Goal: Transaction & Acquisition: Purchase product/service

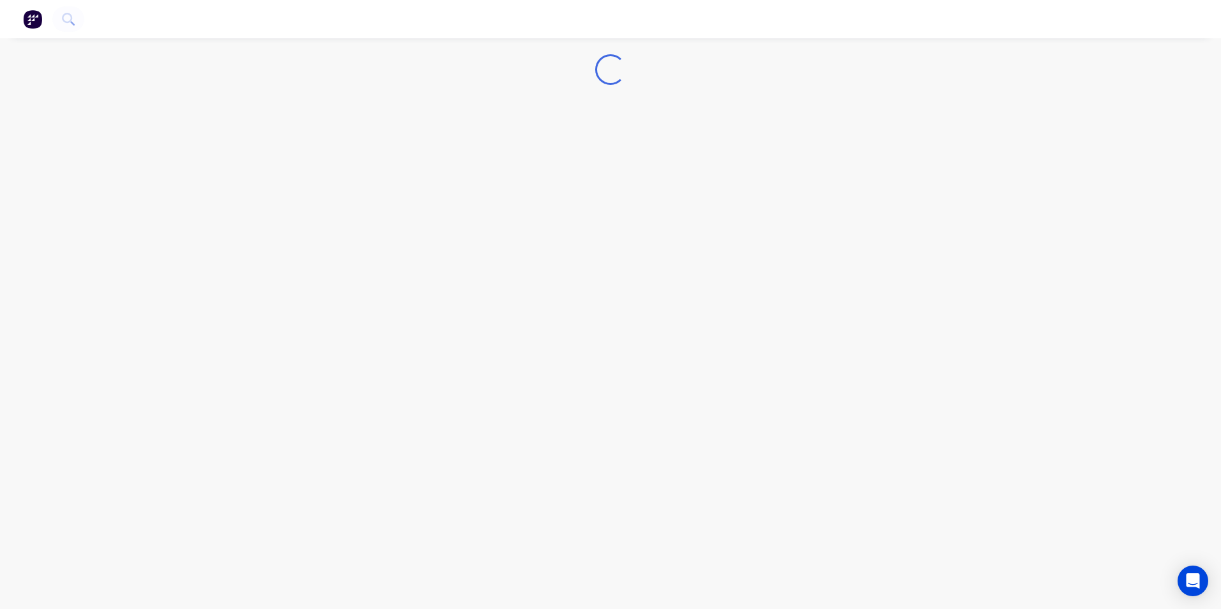
click at [47, 19] on nav at bounding box center [610, 19] width 1221 height 38
click at [36, 21] on img "button" at bounding box center [32, 19] width 19 height 19
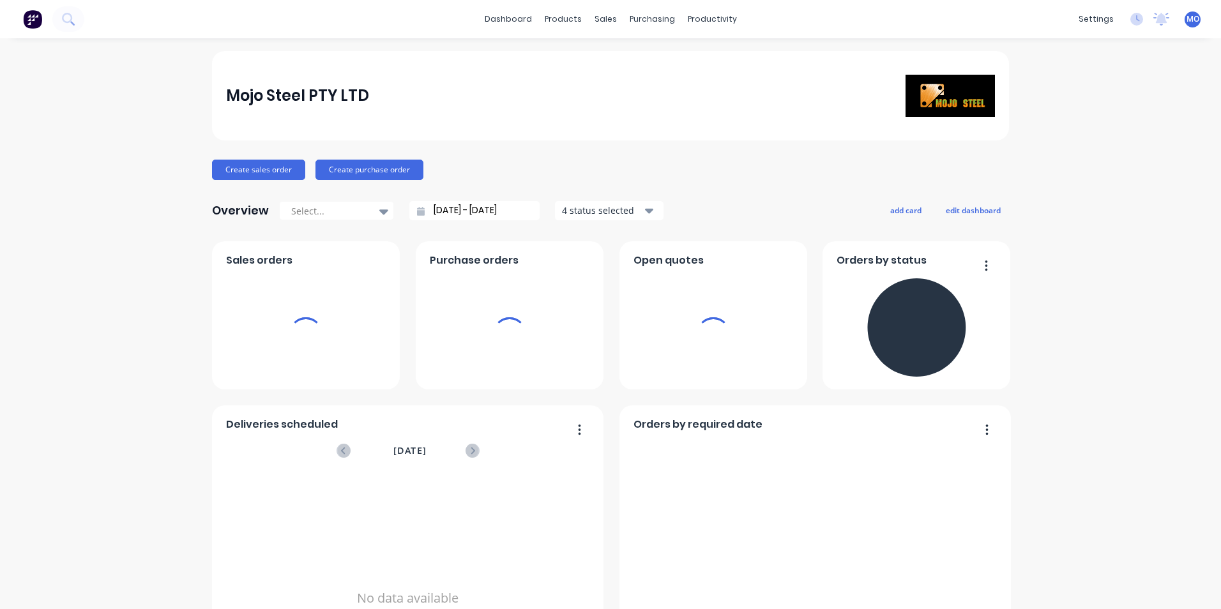
click at [598, 20] on div "sales" at bounding box center [605, 19] width 35 height 19
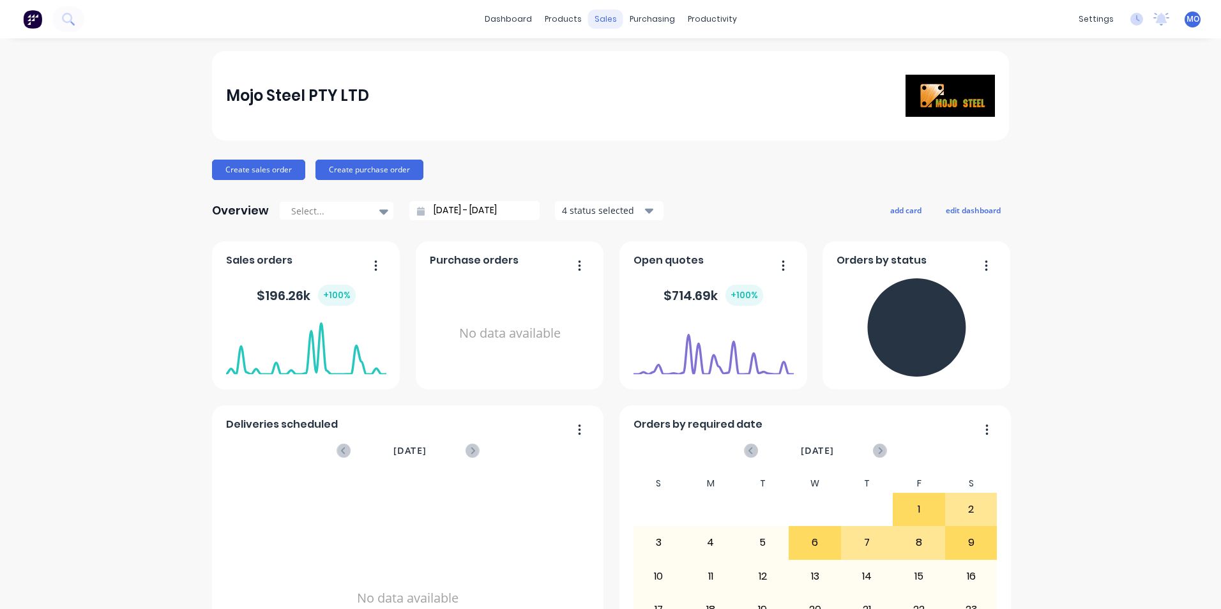
click at [600, 19] on div "sales" at bounding box center [605, 19] width 35 height 19
click at [636, 67] on link "Sales Orders" at bounding box center [668, 61] width 169 height 26
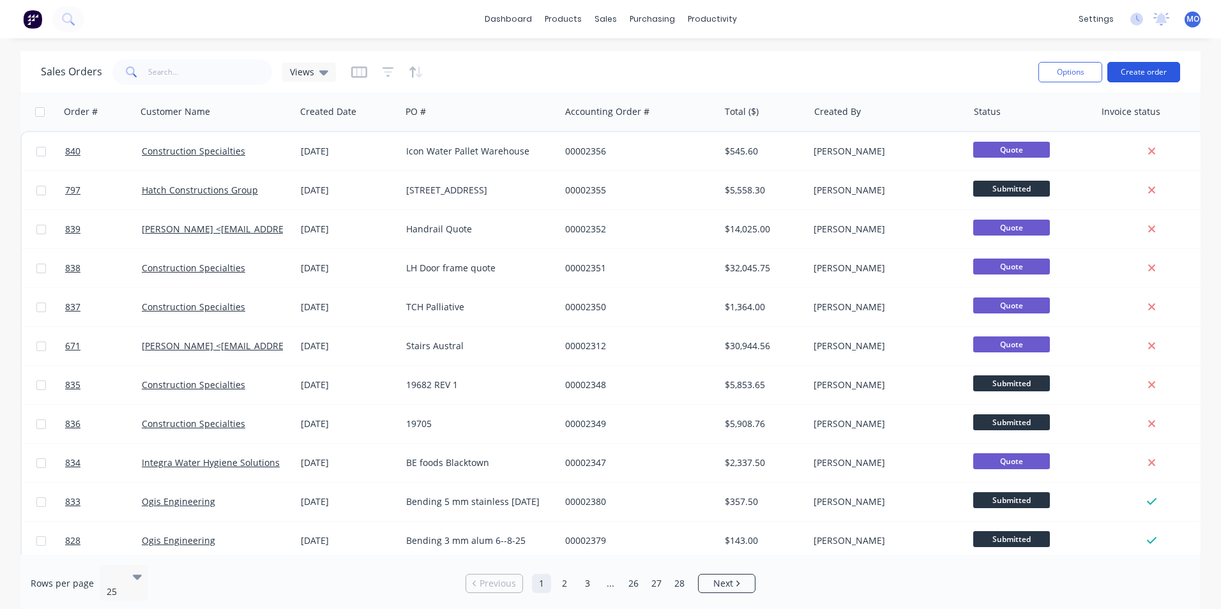
click at [1136, 74] on button "Create order" at bounding box center [1143, 72] width 73 height 20
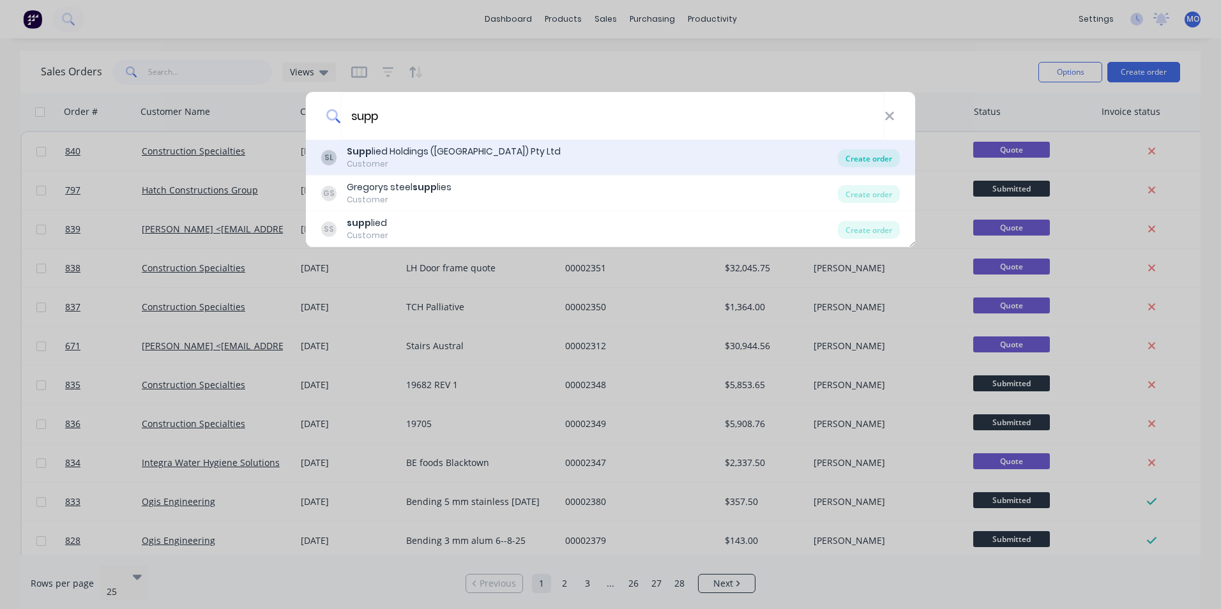
type input "supp"
click at [870, 162] on div "Create order" at bounding box center [869, 158] width 62 height 18
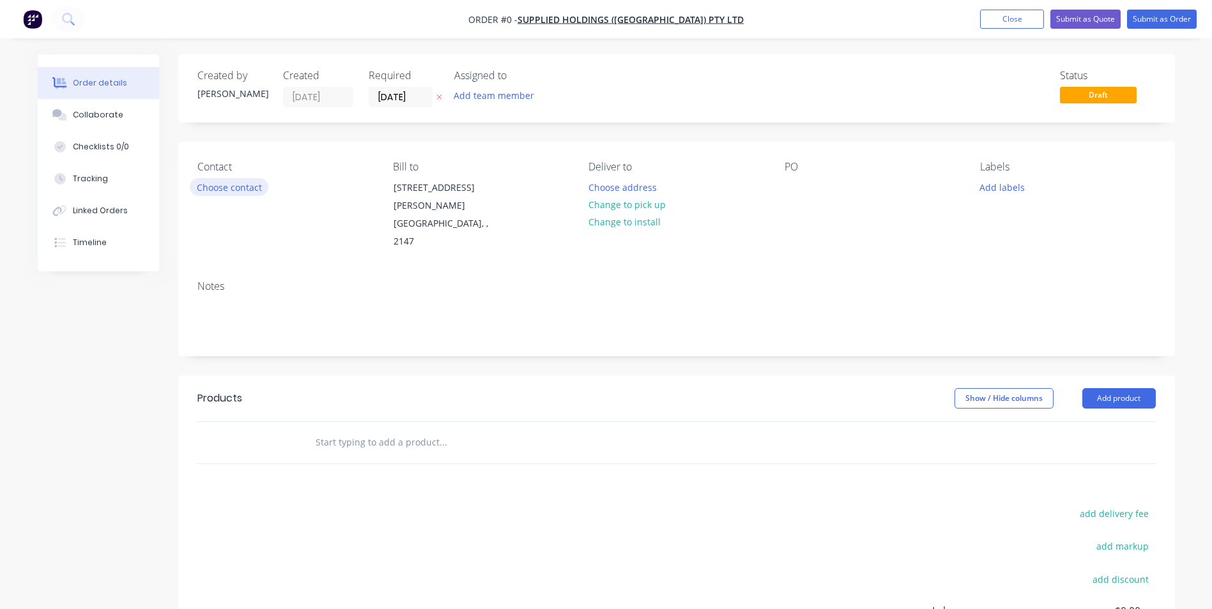
click at [205, 190] on button "Choose contact" at bounding box center [229, 186] width 79 height 17
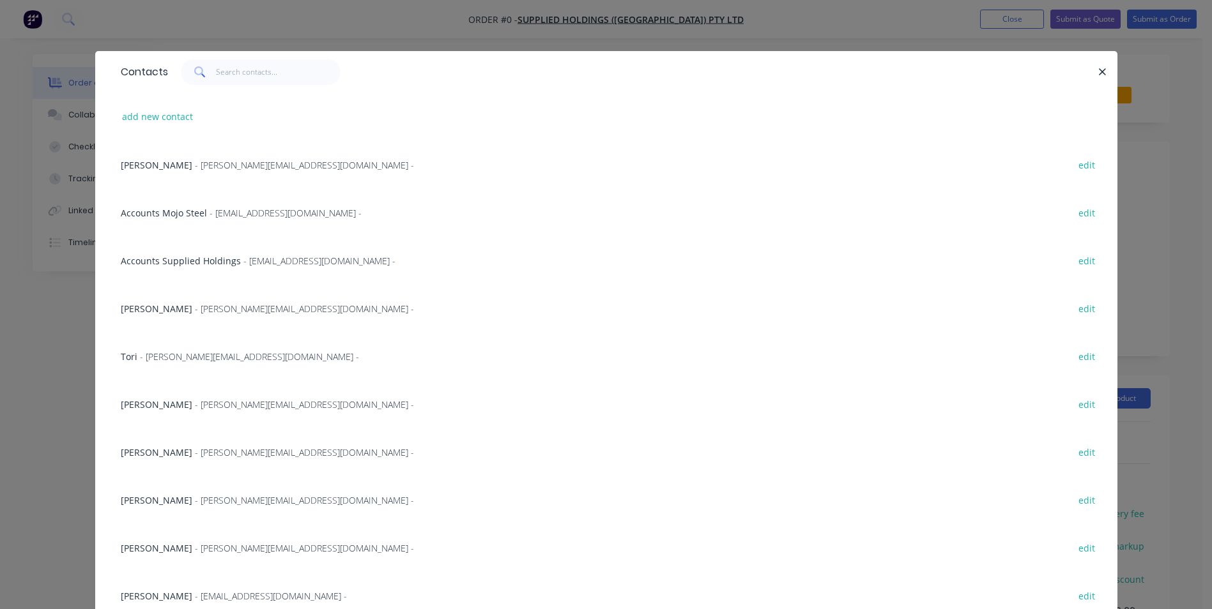
click at [194, 460] on div "Jason - [EMAIL_ADDRESS][DOMAIN_NAME] - edit" at bounding box center [606, 452] width 984 height 48
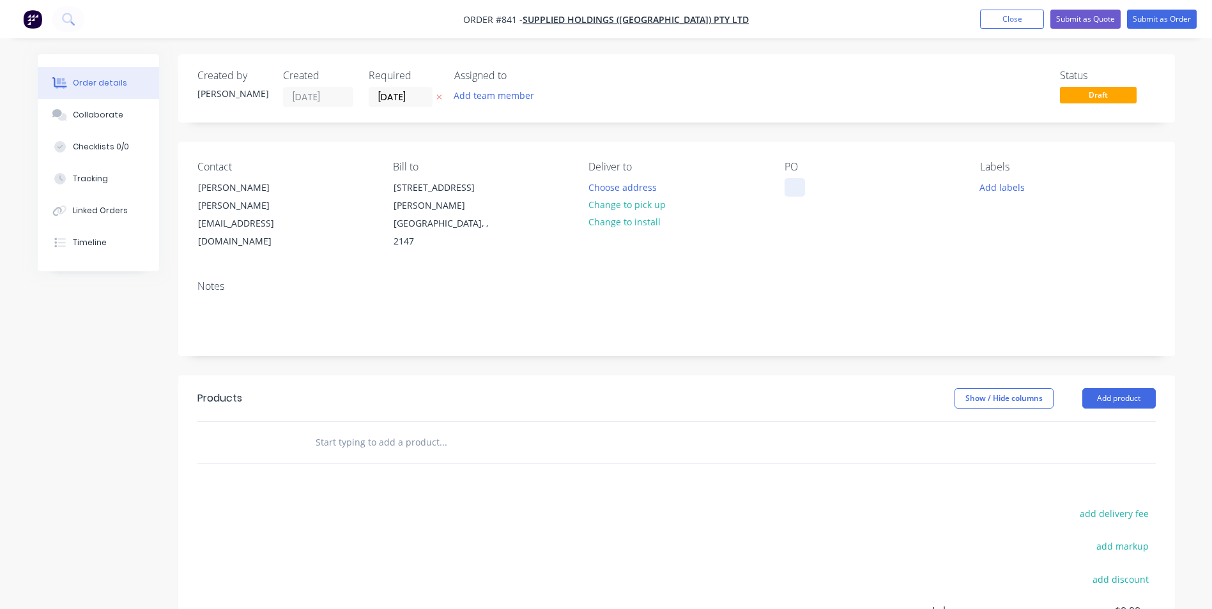
click at [798, 180] on div at bounding box center [794, 187] width 20 height 19
click at [796, 183] on div at bounding box center [794, 187] width 20 height 19
paste div
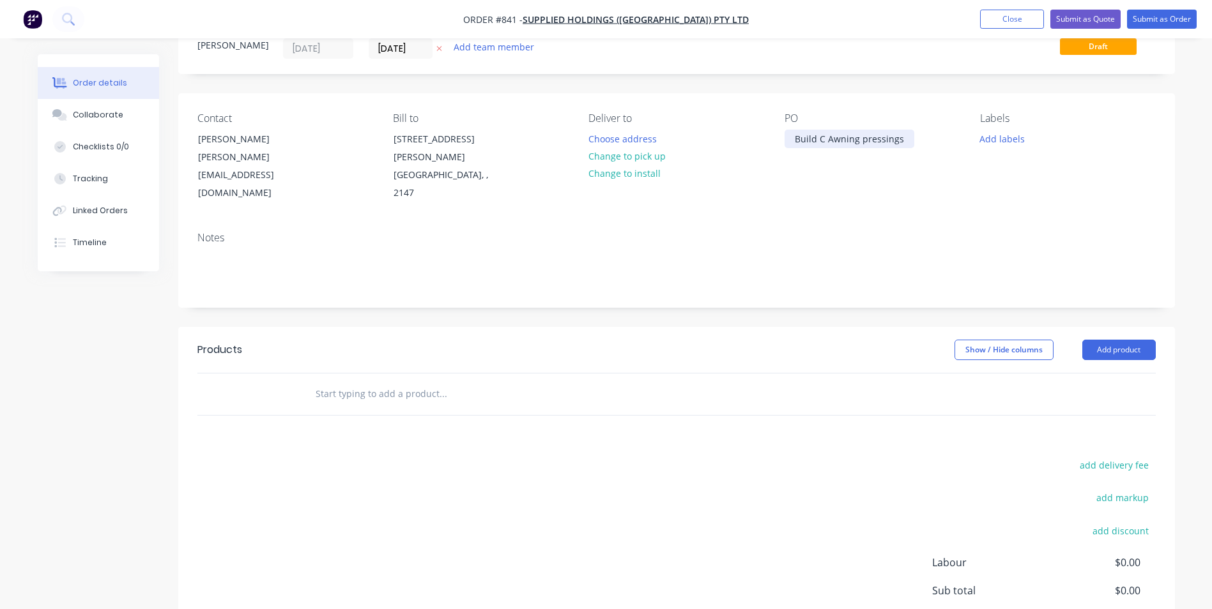
scroll to position [128, 0]
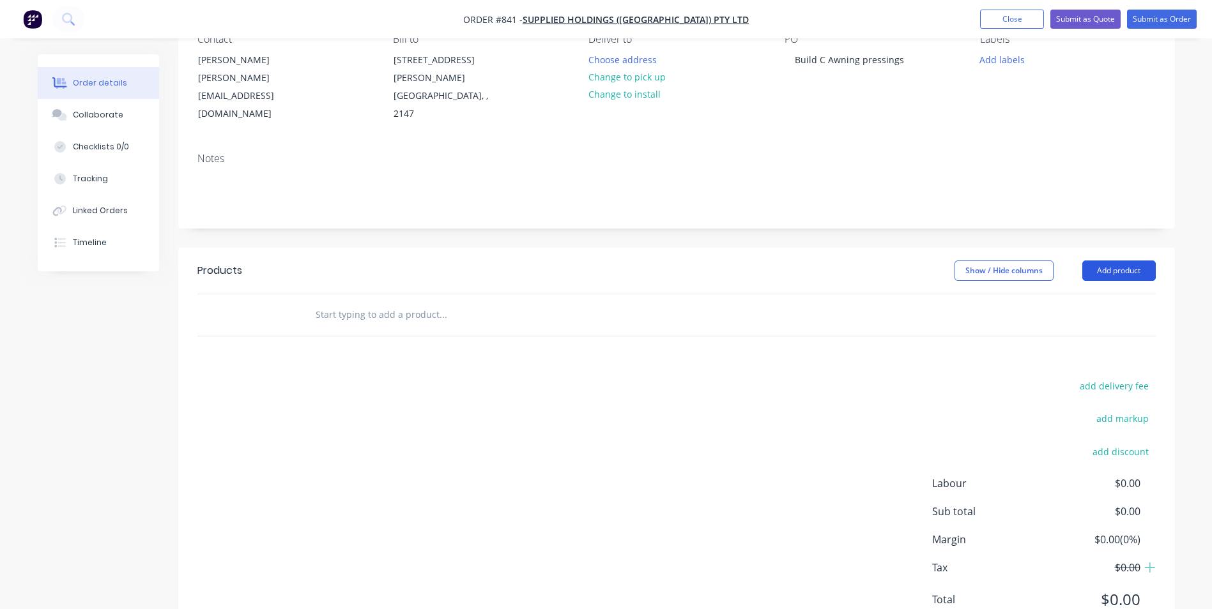
click at [1099, 261] on button "Add product" at bounding box center [1118, 271] width 73 height 20
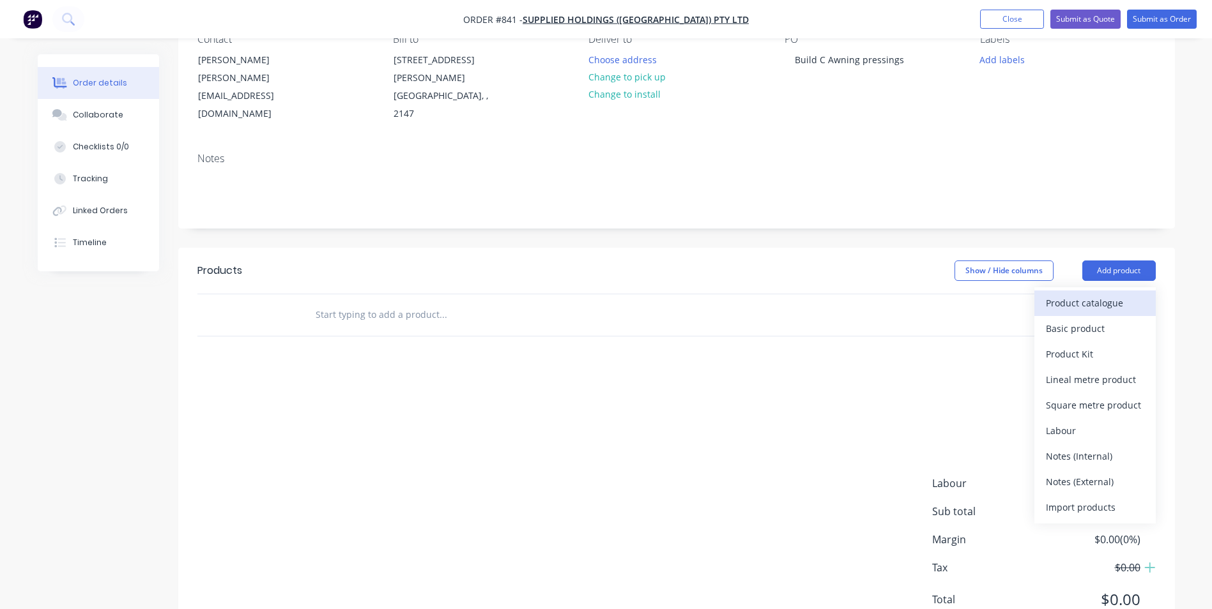
click at [1083, 291] on button "Product catalogue" at bounding box center [1094, 304] width 121 height 26
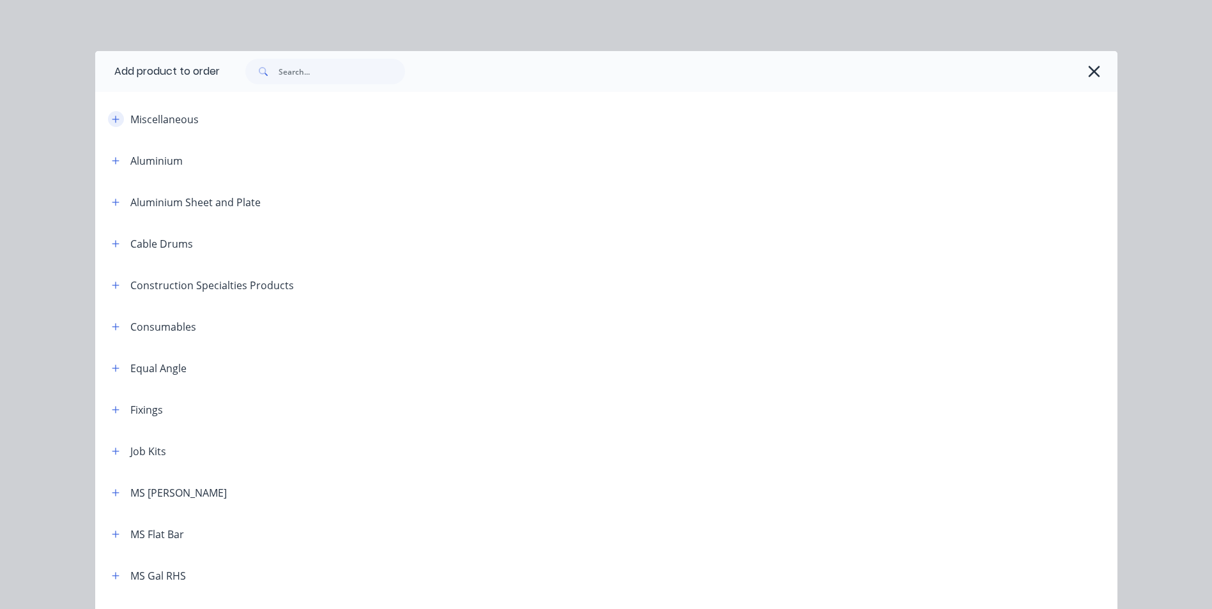
click at [112, 120] on icon "button" at bounding box center [115, 119] width 7 height 7
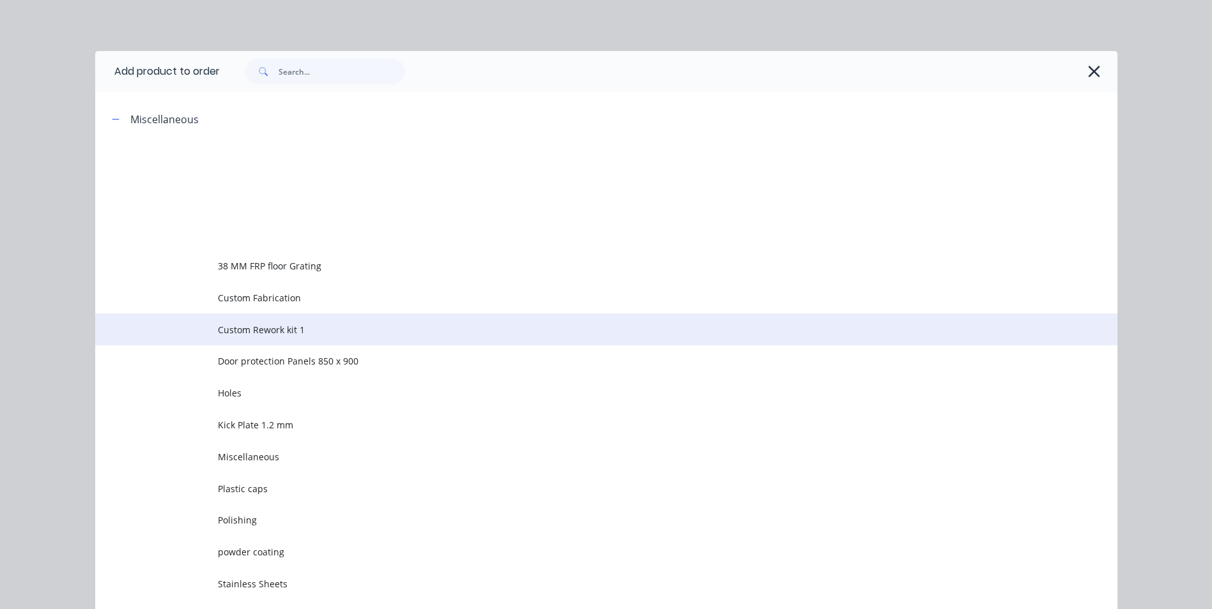
click at [258, 331] on span "Custom Rework kit 1" at bounding box center [577, 329] width 719 height 13
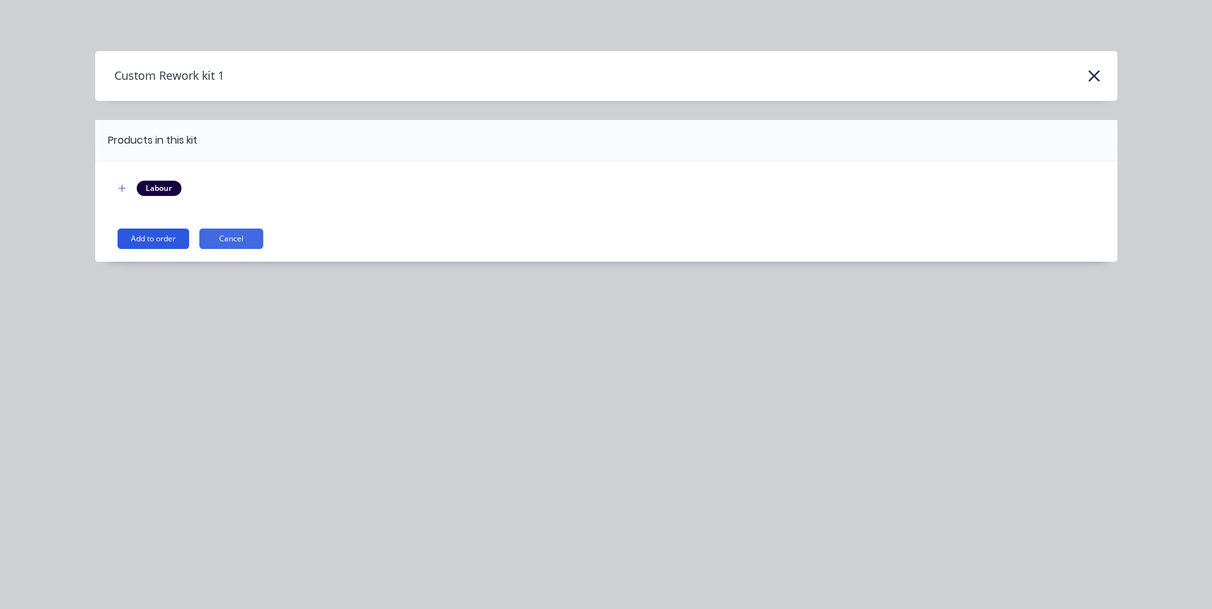
click at [147, 240] on button "Add to order" at bounding box center [154, 239] width 72 height 20
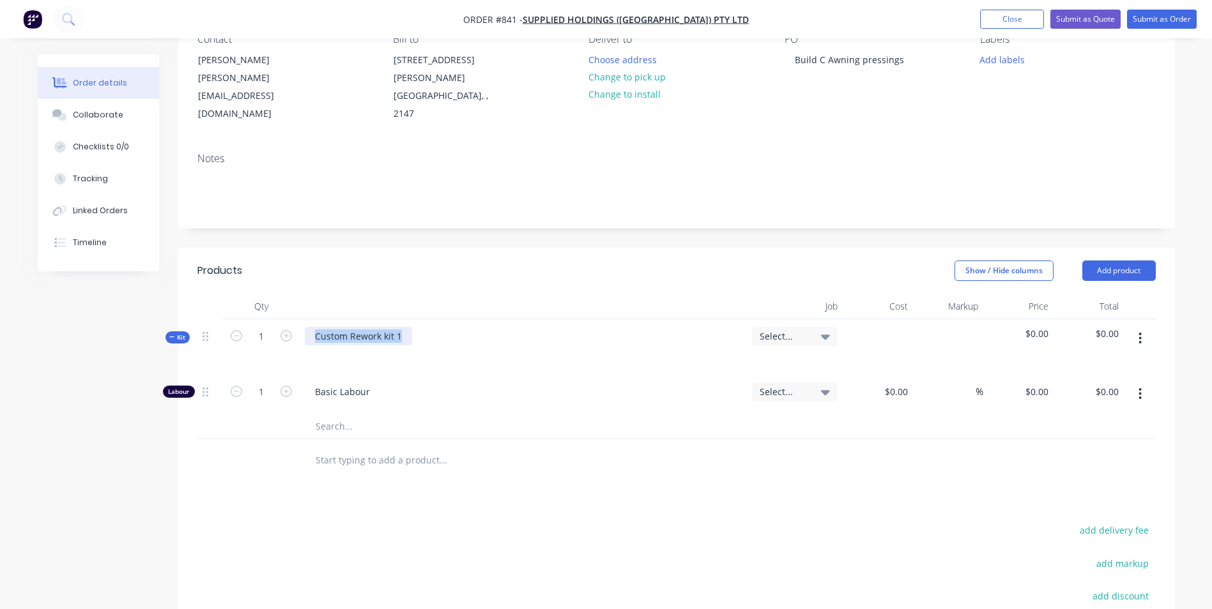
drag, startPoint x: 401, startPoint y: 303, endPoint x: 208, endPoint y: 286, distance: 193.6
click at [209, 294] on div "Qty Job Cost Markup Price Total Kit 1 Custom Rework kit 1 Select... $0.00 $0.00…" at bounding box center [676, 367] width 958 height 146
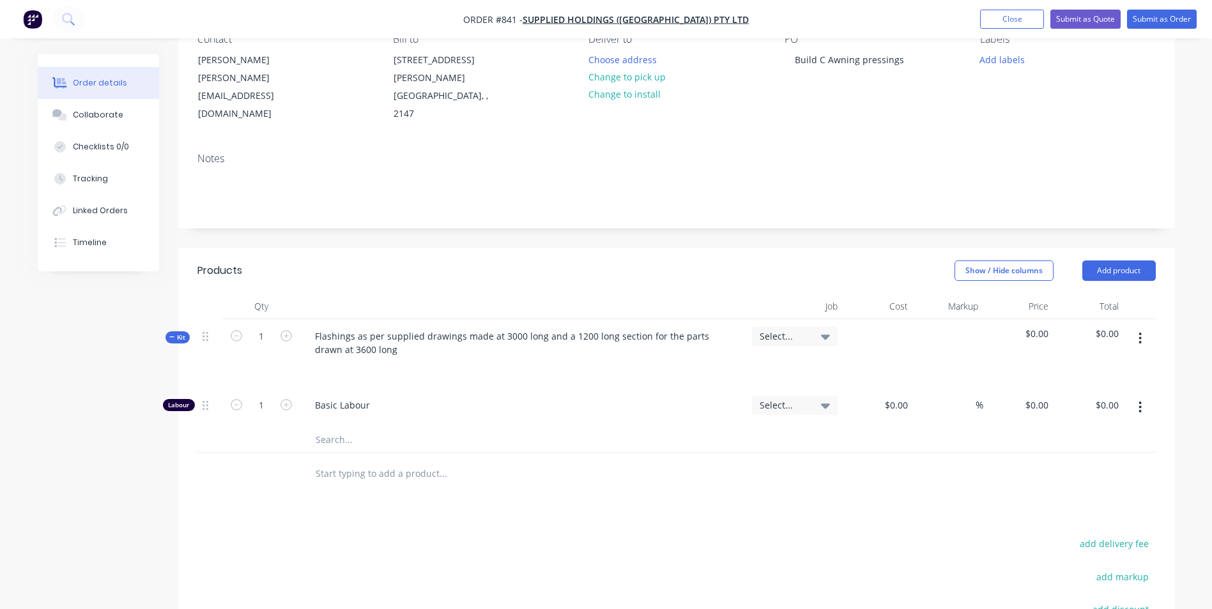
click at [1144, 327] on button "button" at bounding box center [1140, 338] width 30 height 23
click at [1116, 363] on div "Add product to kit" at bounding box center [1094, 372] width 98 height 19
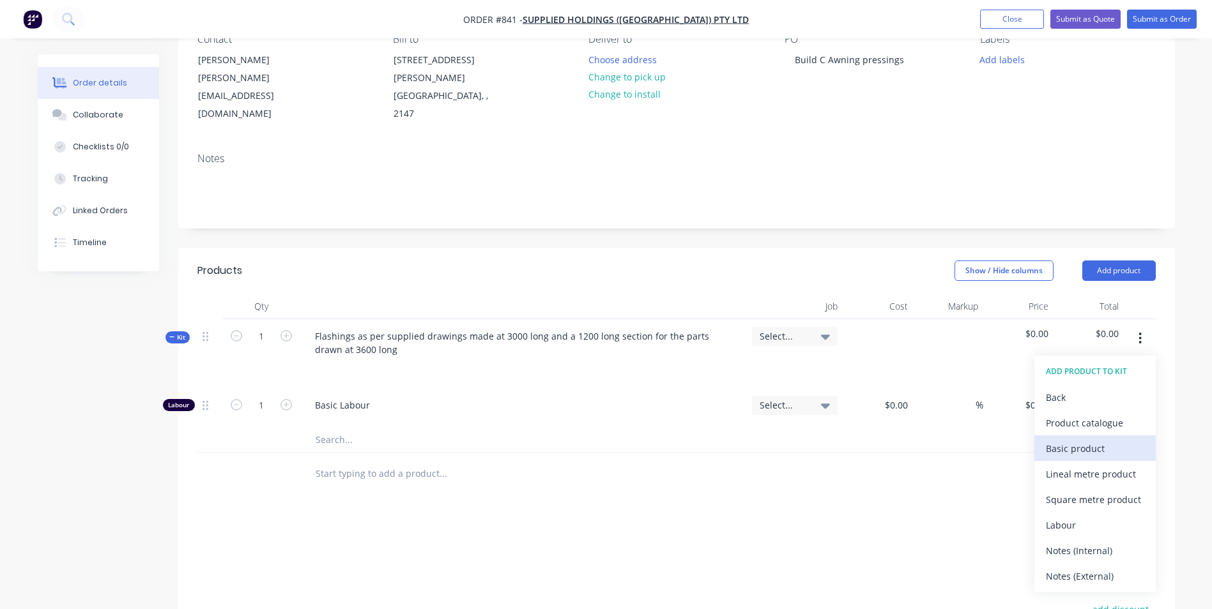
click at [1069, 439] on div "Basic product" at bounding box center [1094, 448] width 98 height 19
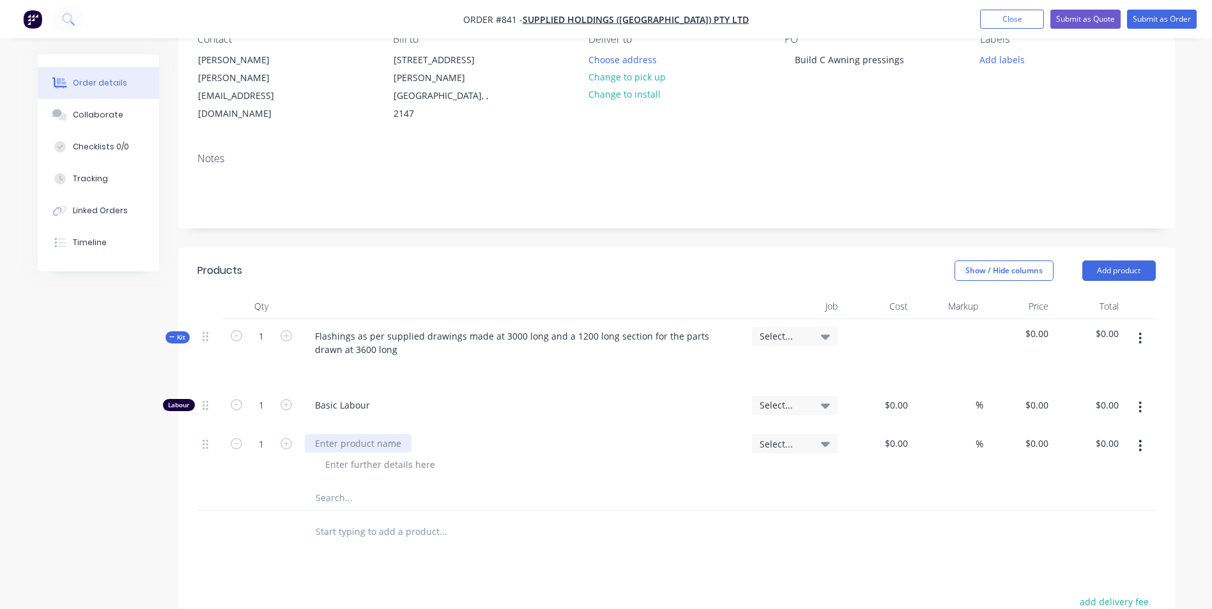
click at [384, 434] on div at bounding box center [358, 443] width 107 height 19
click at [892, 427] on div "$0.00" at bounding box center [877, 456] width 70 height 58
type input "$260.00"
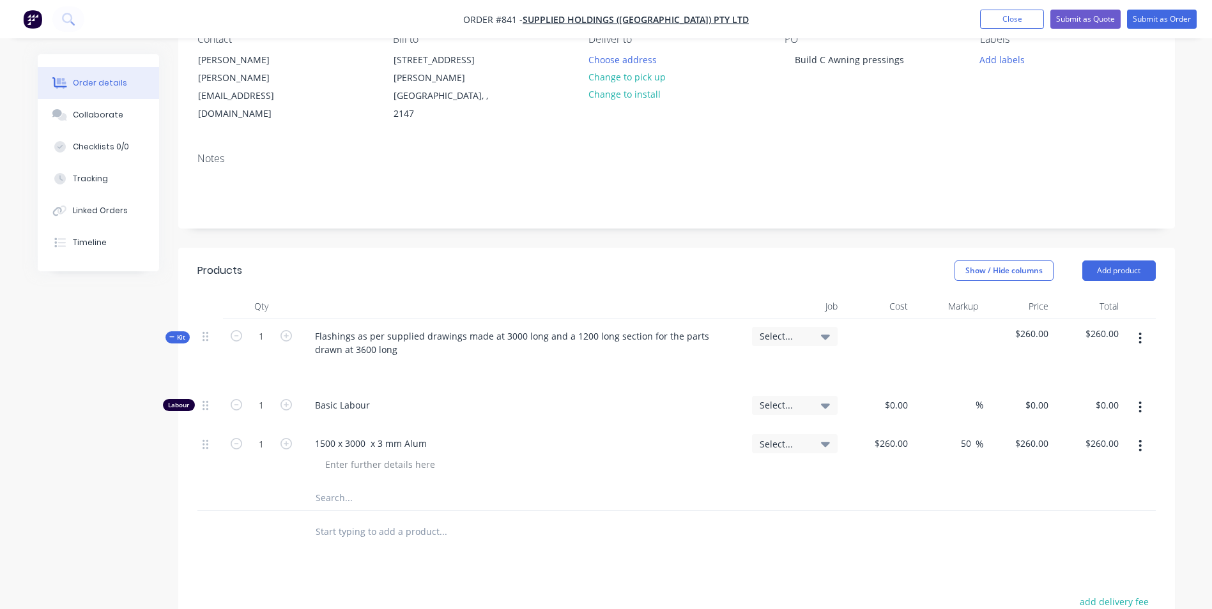
type input "50"
type input "390"
type input "$390.00"
drag, startPoint x: 259, startPoint y: 412, endPoint x: 268, endPoint y: 412, distance: 8.3
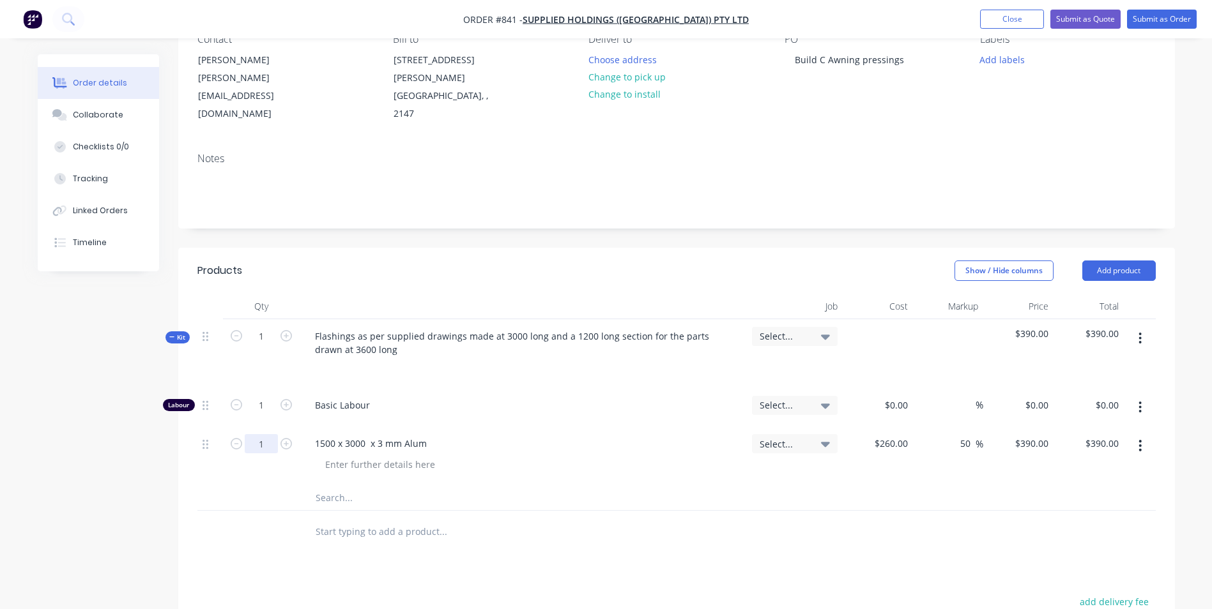
click at [259, 412] on input "1" at bounding box center [261, 405] width 33 height 19
type input "4"
type input "$1,560.00"
click at [271, 395] on div "1" at bounding box center [261, 404] width 33 height 19
type input "6"
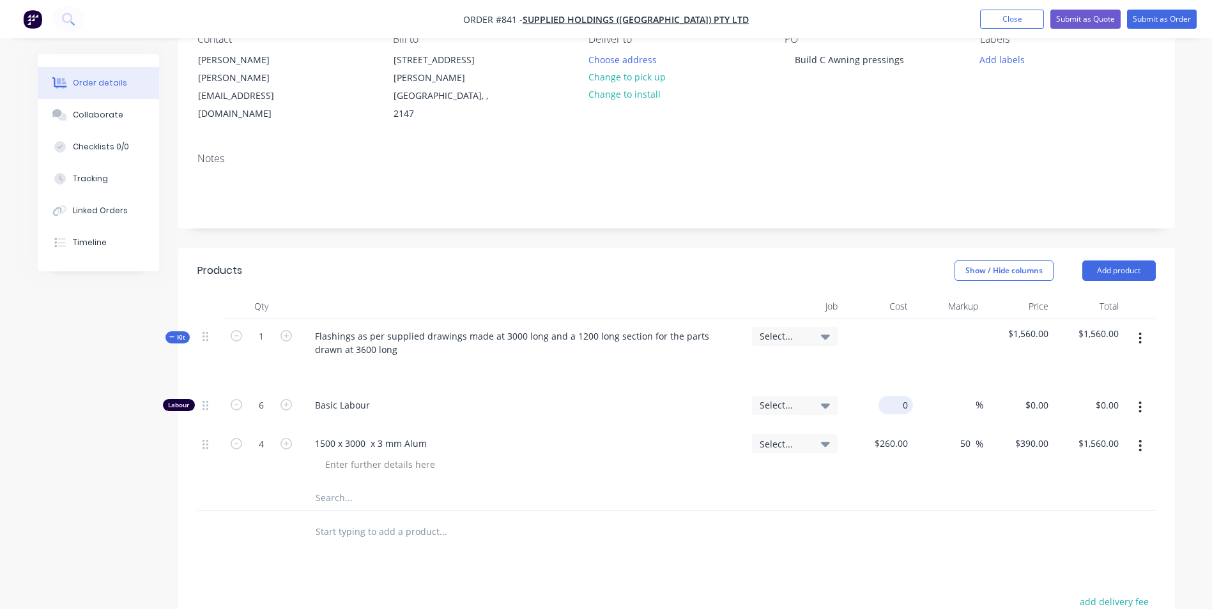
click at [893, 388] on div "0 $0.00" at bounding box center [877, 407] width 70 height 39
type input "$45.00"
type input "$270.00"
type input "150"
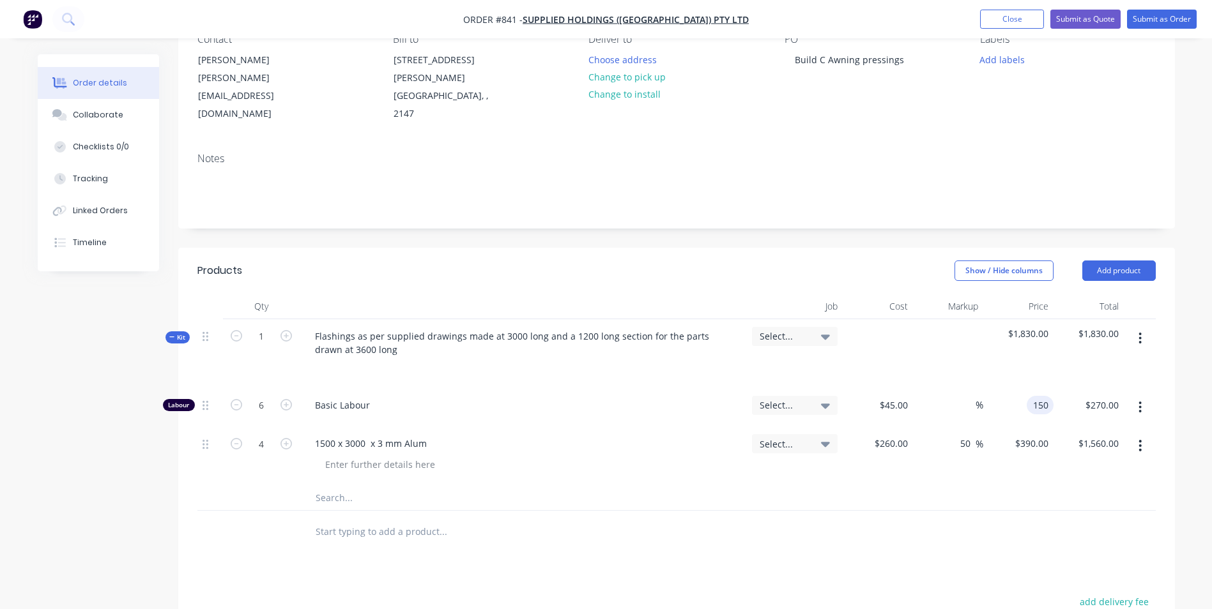
type input "233.33"
type input "$150.00"
type input "$900.00"
click at [262, 396] on input "6" at bounding box center [261, 405] width 33 height 19
type input "5"
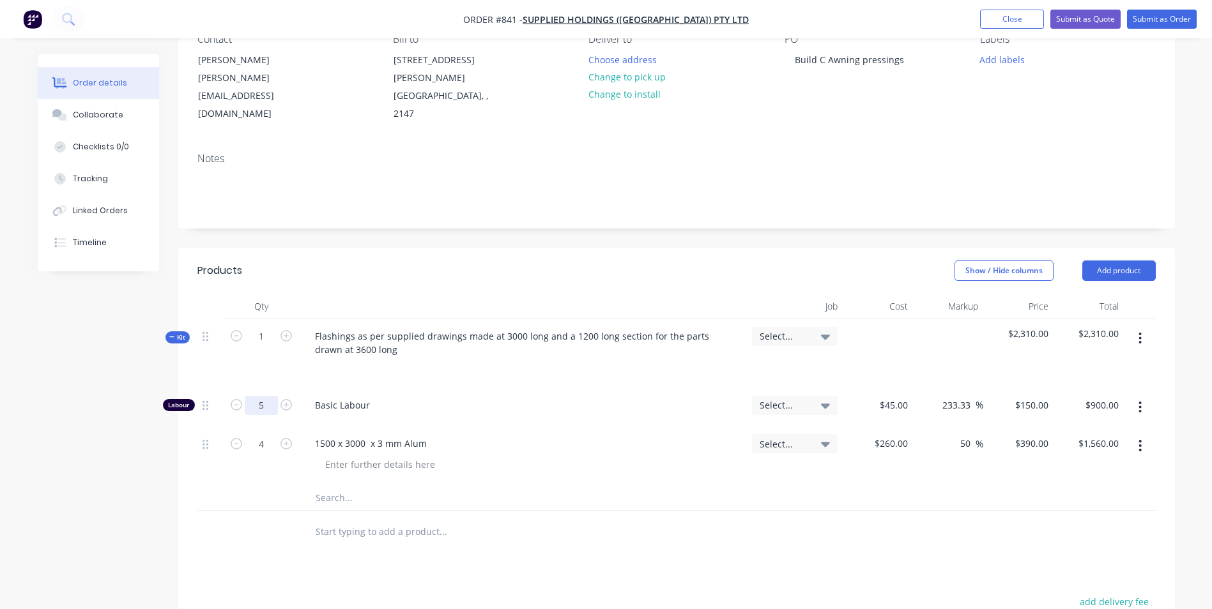
type input "$750.00"
click at [1091, 19] on button "Submit as Quote" at bounding box center [1085, 19] width 70 height 19
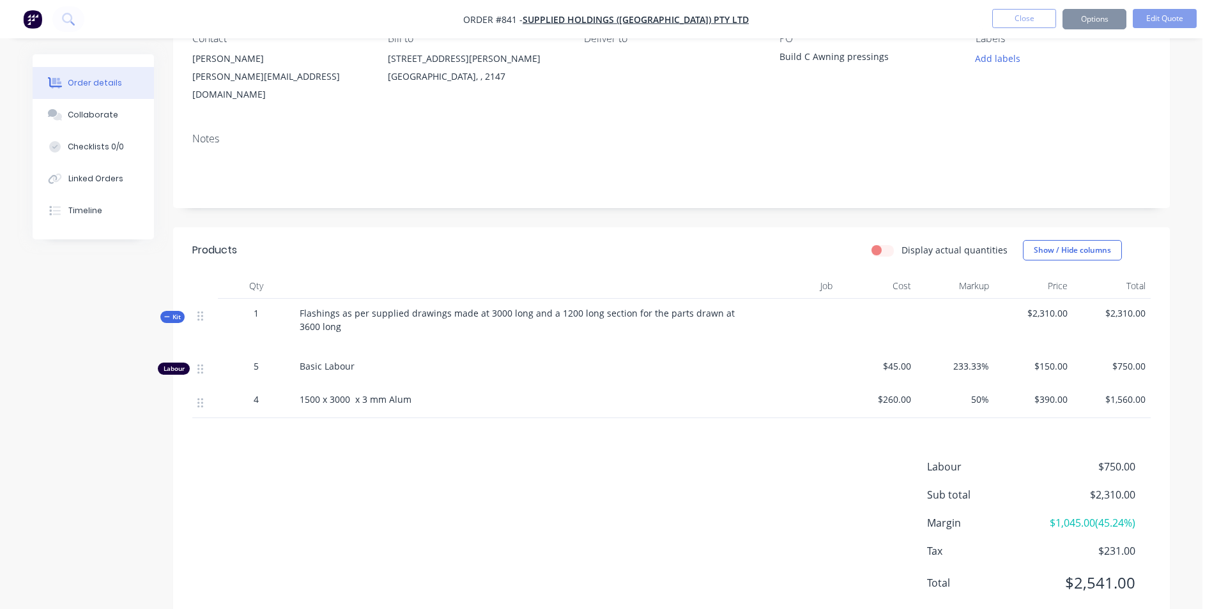
scroll to position [0, 0]
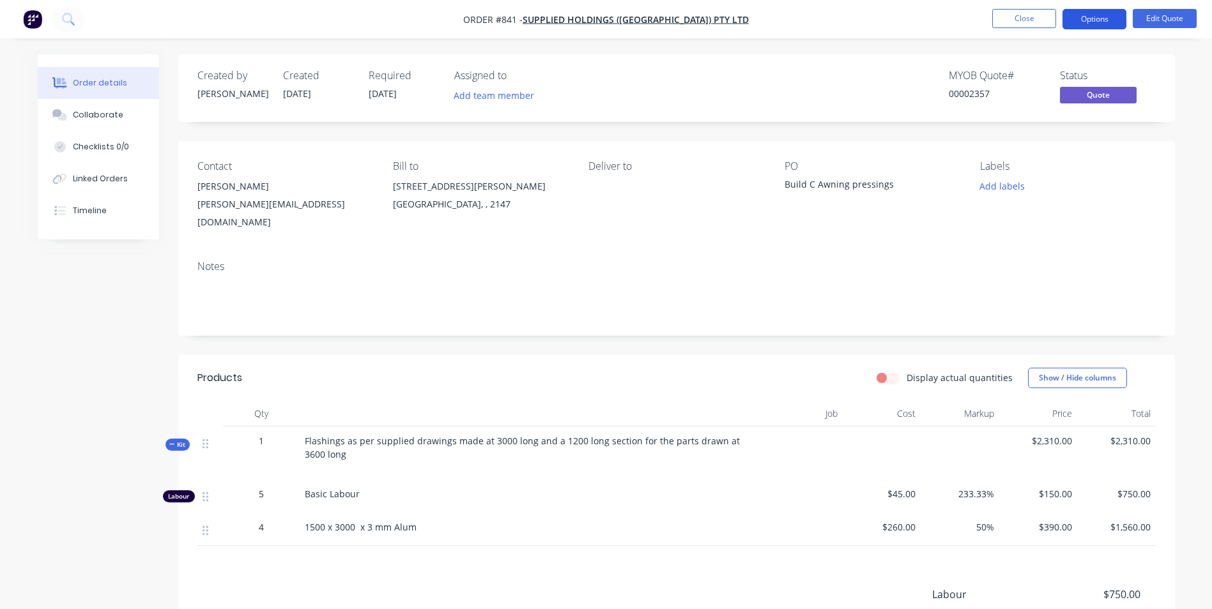
click at [1111, 15] on button "Options" at bounding box center [1094, 19] width 64 height 20
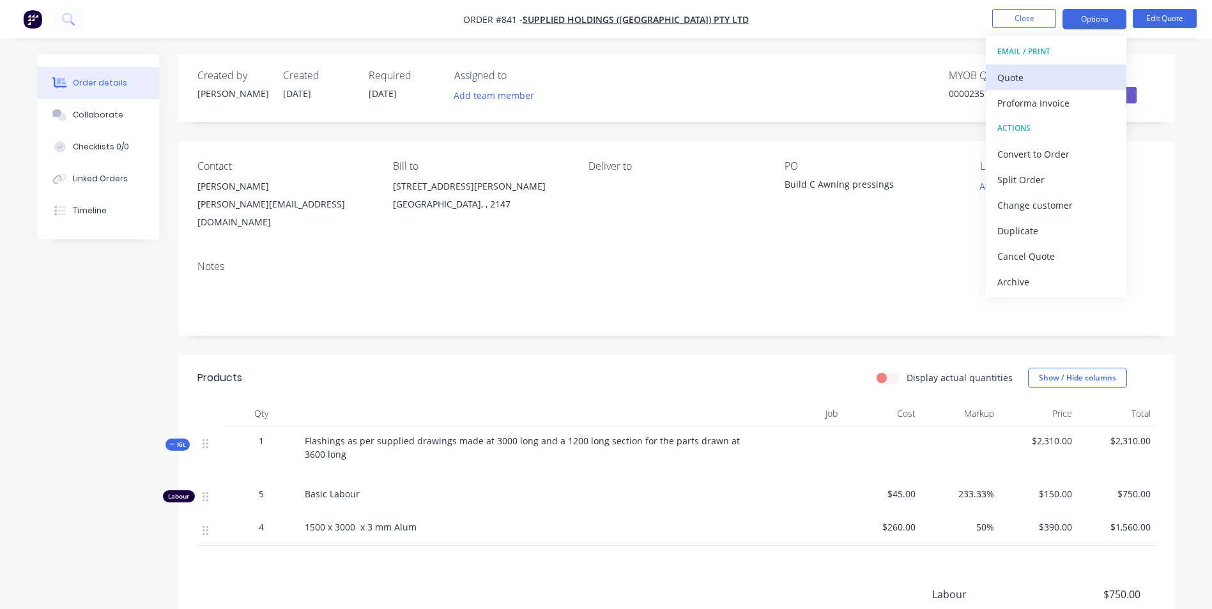
click at [1021, 86] on div "Quote" at bounding box center [1056, 77] width 118 height 19
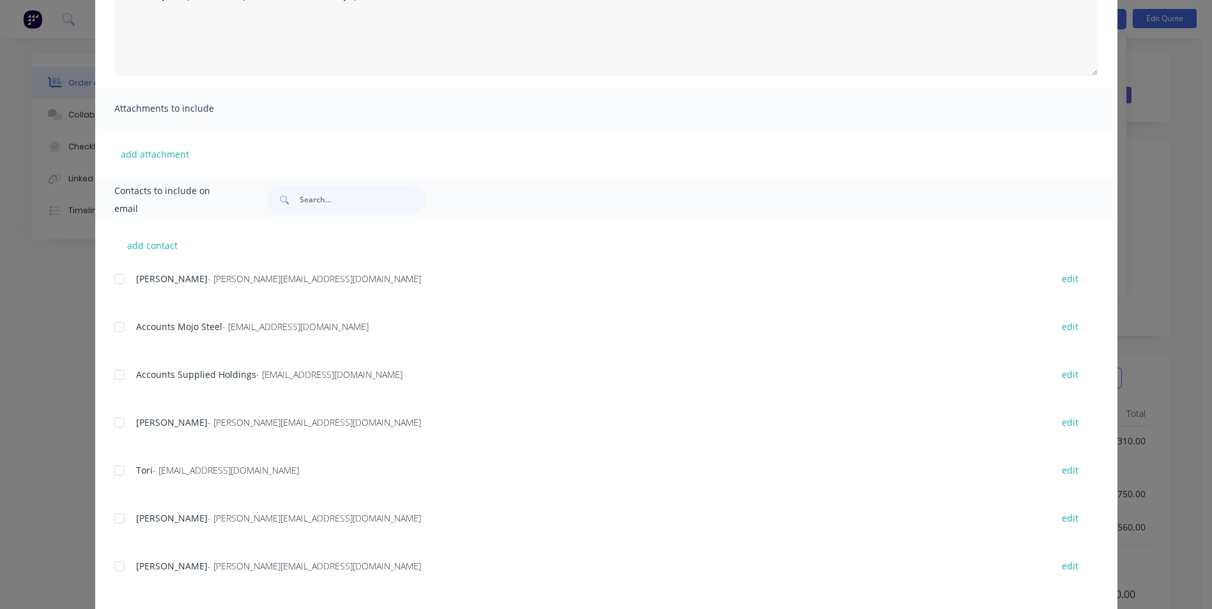
scroll to position [255, 0]
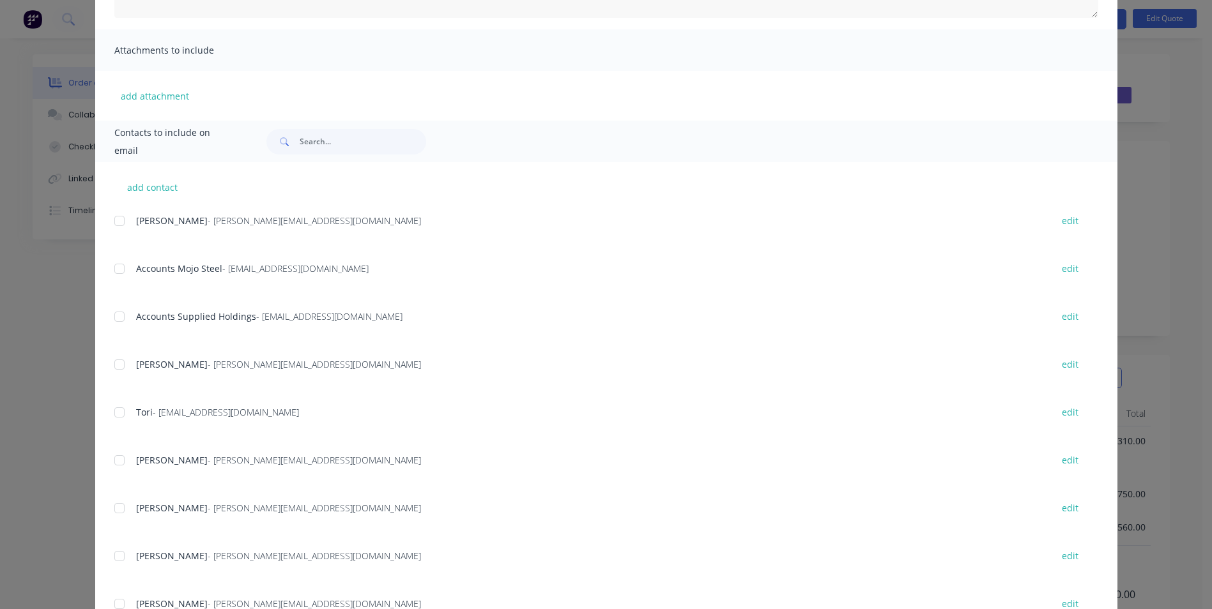
click at [116, 369] on div at bounding box center [120, 365] width 26 height 26
click at [119, 508] on div at bounding box center [120, 509] width 26 height 26
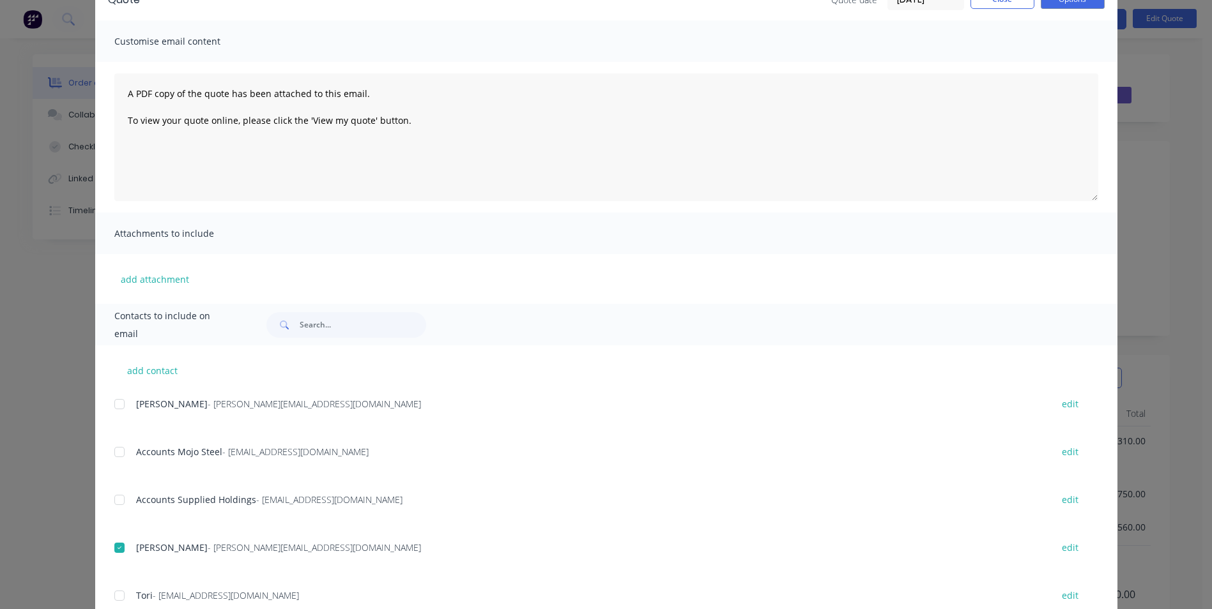
scroll to position [36, 0]
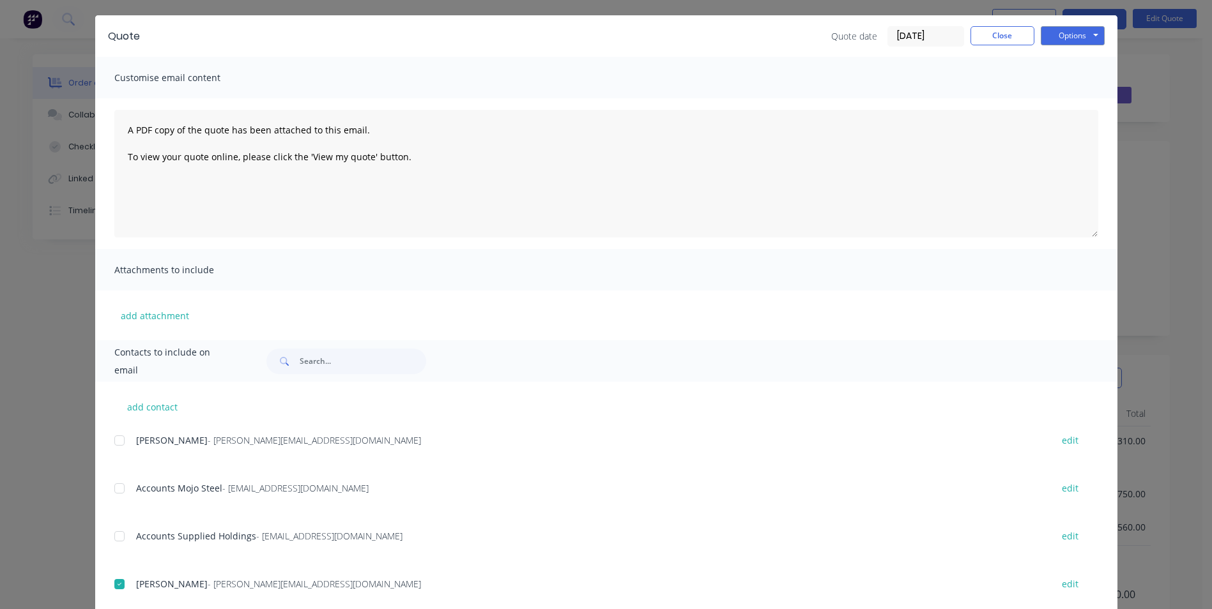
click at [1053, 25] on div "Quote Quote date [DATE] Close Options Preview Print Email" at bounding box center [606, 36] width 1022 height 42
click at [1063, 46] on div "Options Preview Print Email" at bounding box center [1072, 36] width 64 height 20
click at [1058, 35] on button "Options" at bounding box center [1072, 35] width 64 height 19
click at [1065, 101] on button "Email" at bounding box center [1081, 100] width 82 height 21
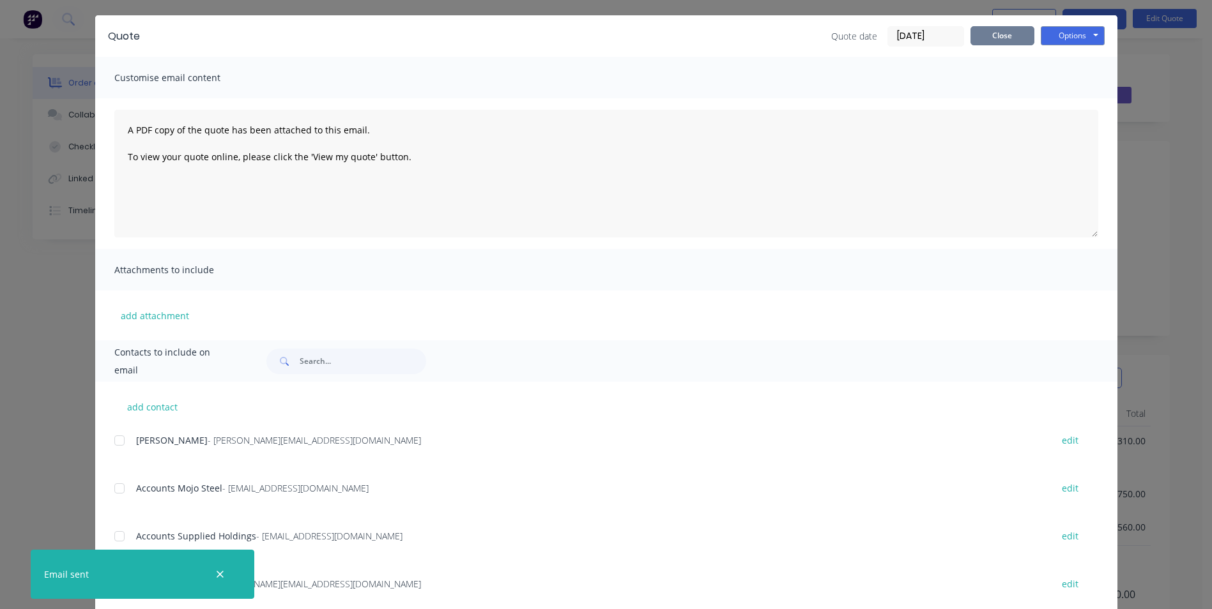
click at [987, 33] on button "Close" at bounding box center [1002, 35] width 64 height 19
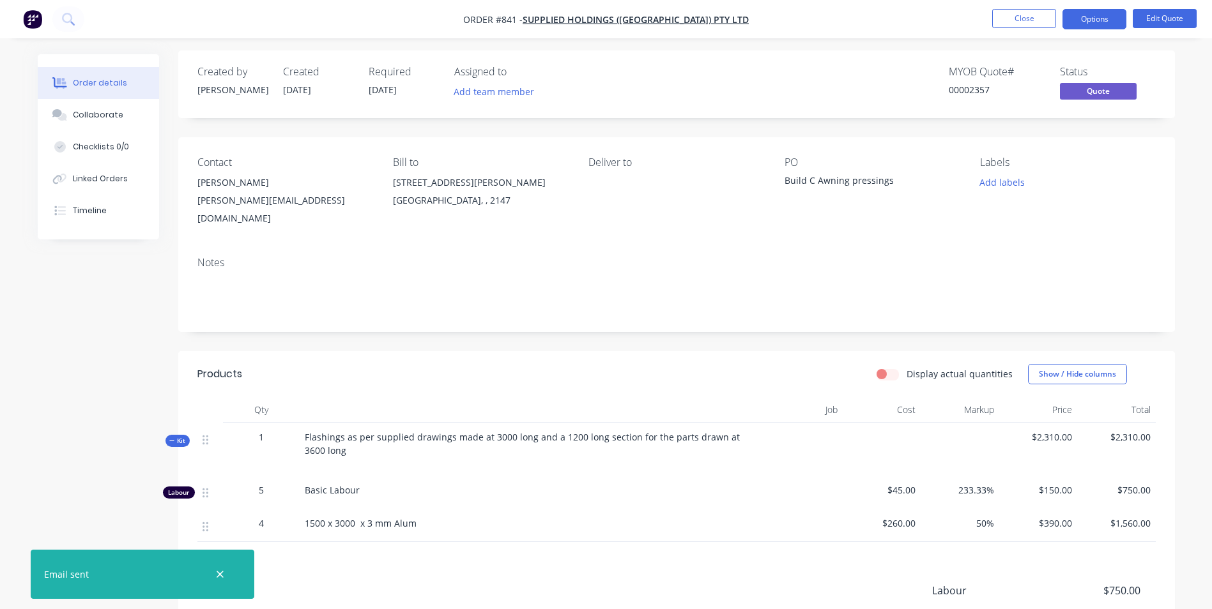
scroll to position [151, 0]
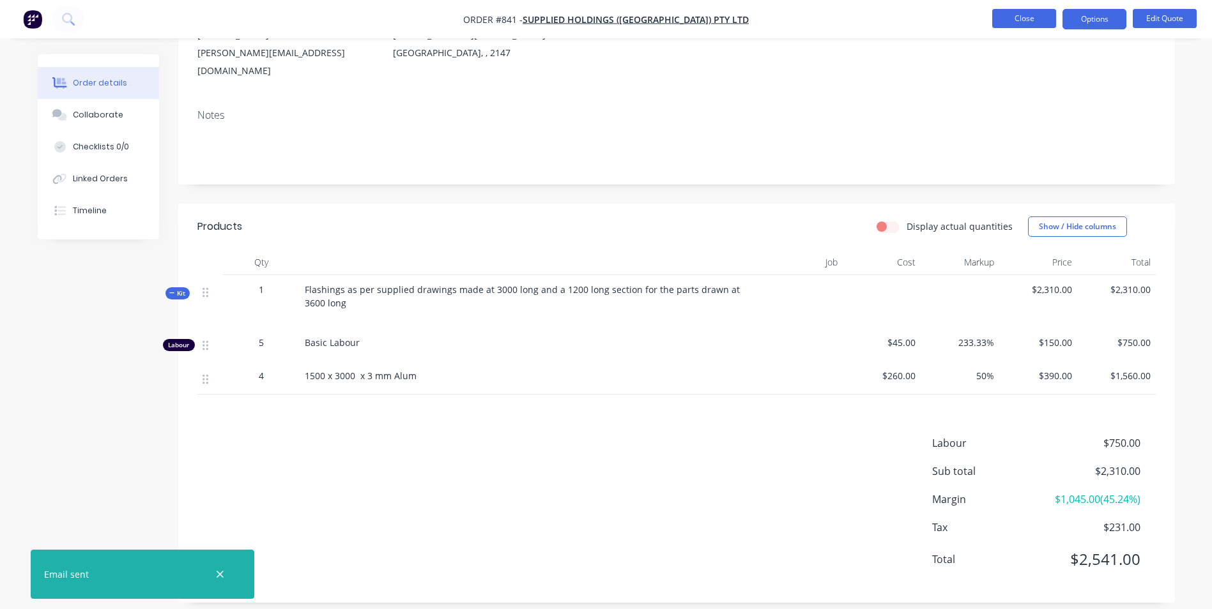
click at [1022, 20] on button "Close" at bounding box center [1024, 18] width 64 height 19
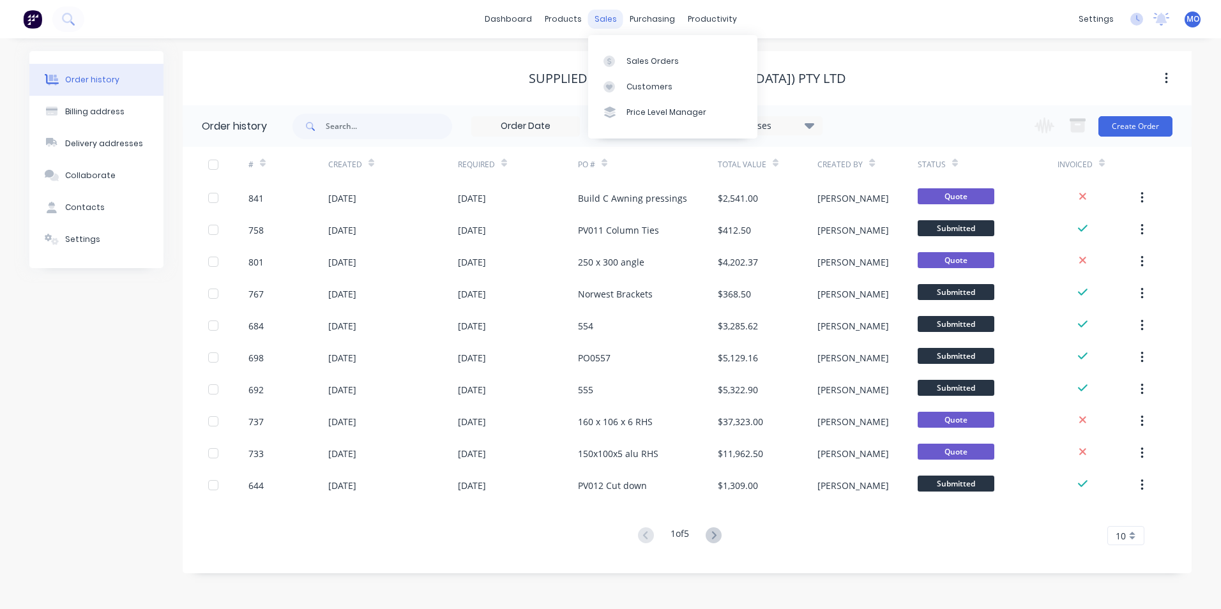
click at [612, 15] on div "sales" at bounding box center [605, 19] width 35 height 19
click at [633, 58] on div "Sales Orders" at bounding box center [653, 61] width 52 height 11
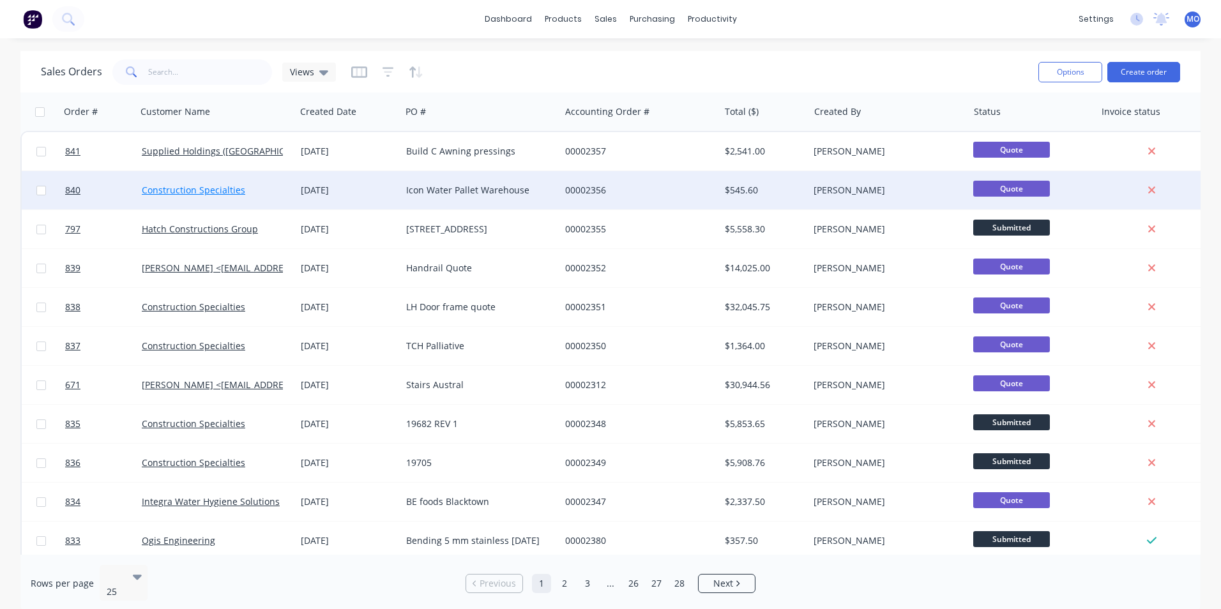
click at [184, 193] on link "Construction Specialties" at bounding box center [193, 190] width 103 height 12
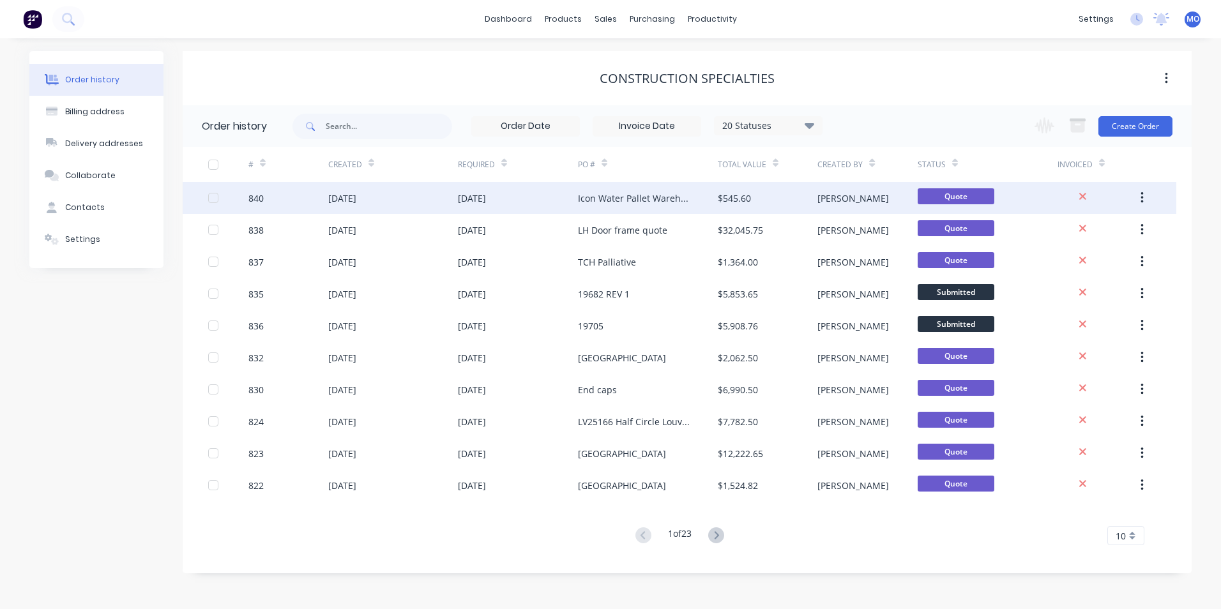
click at [287, 188] on div "840" at bounding box center [288, 198] width 80 height 32
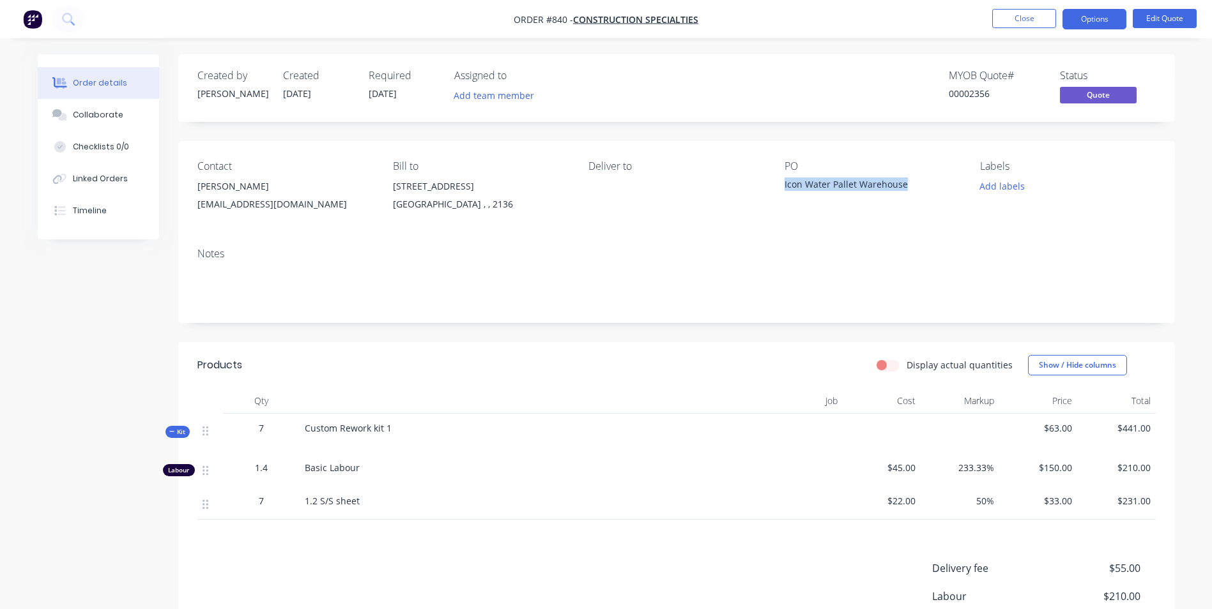
drag, startPoint x: 902, startPoint y: 186, endPoint x: 782, endPoint y: 195, distance: 120.4
click at [782, 195] on div "Contact [PERSON_NAME] [EMAIL_ADDRESS][DOMAIN_NAME] Bill to [STREET_ADDRESS] Del…" at bounding box center [676, 189] width 996 height 96
drag, startPoint x: 782, startPoint y: 195, endPoint x: 804, endPoint y: 185, distance: 23.7
copy div "Icon Water Pallet Warehouse"
click at [1148, 16] on button "Edit Quote" at bounding box center [1164, 18] width 64 height 19
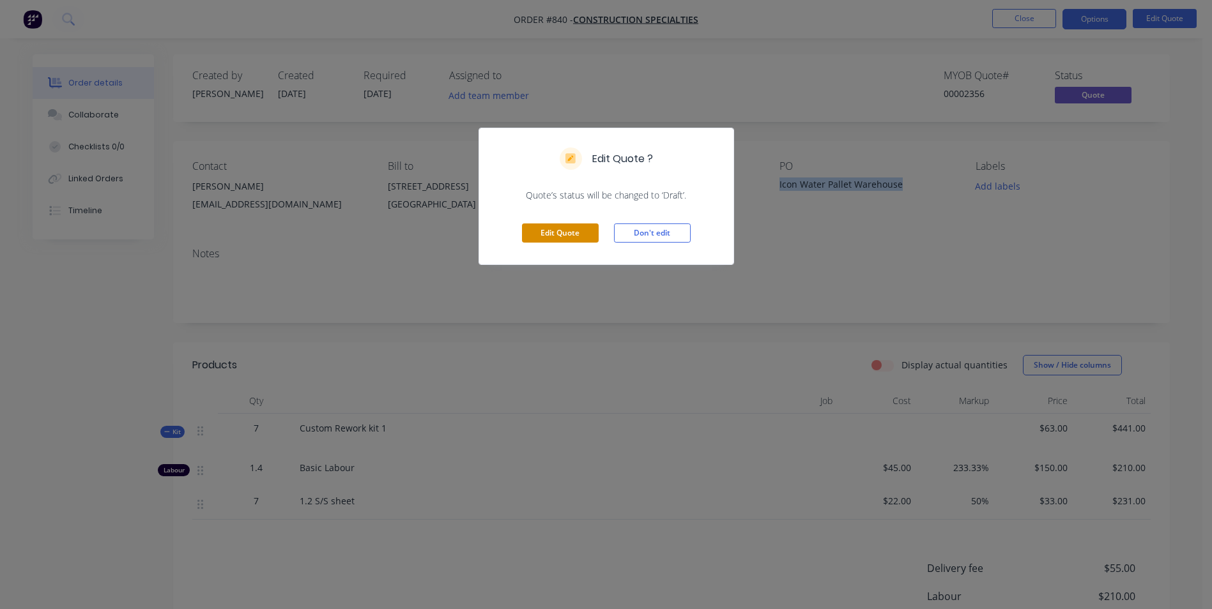
click at [575, 233] on button "Edit Quote" at bounding box center [560, 233] width 77 height 19
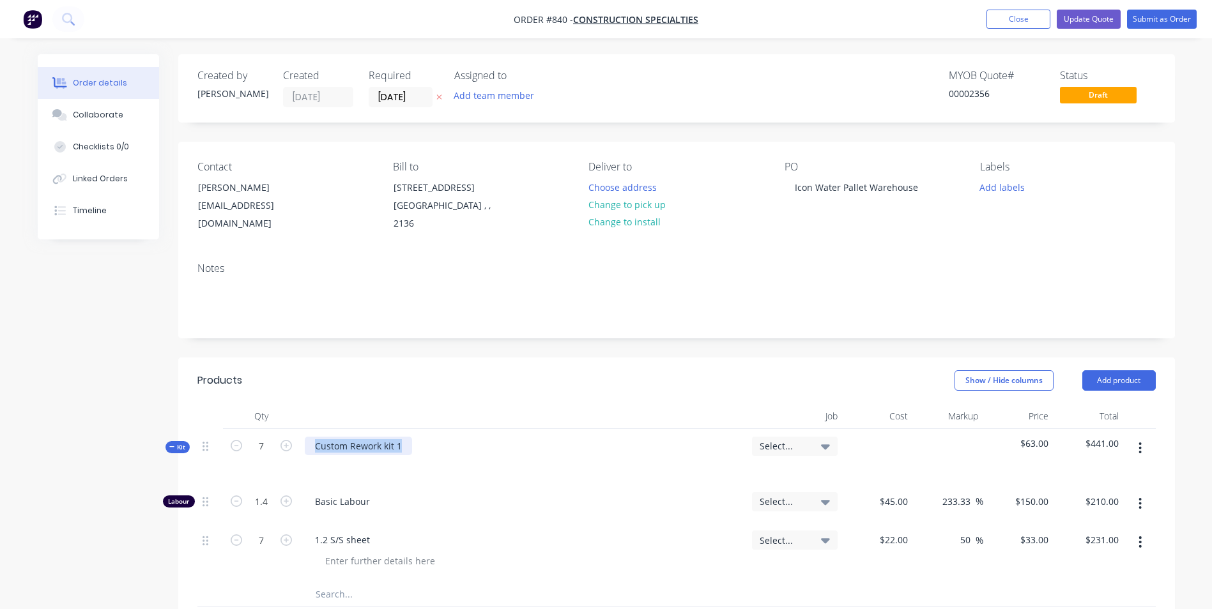
drag, startPoint x: 409, startPoint y: 444, endPoint x: 293, endPoint y: 459, distance: 116.6
click at [293, 459] on div "Kit 7 Custom Rework kit 1 Select... $63.00 $441.00" at bounding box center [676, 457] width 958 height 56
click at [484, 447] on div "50 x 50 x 1.2 Stainless steel corner guards" at bounding box center [405, 446] width 200 height 19
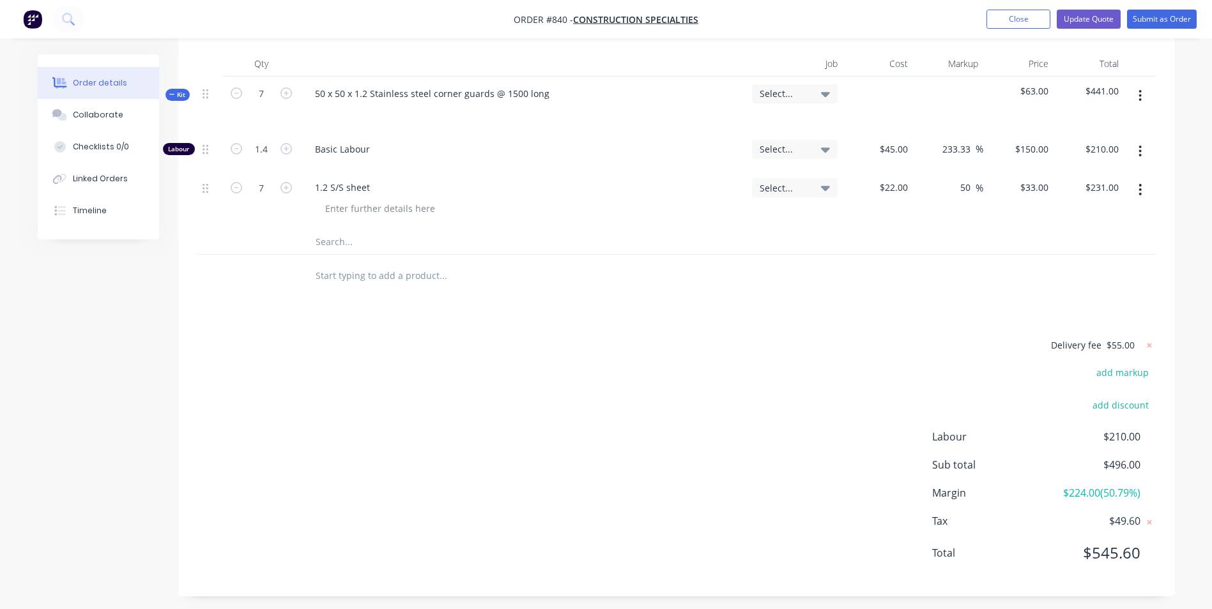
scroll to position [359, 0]
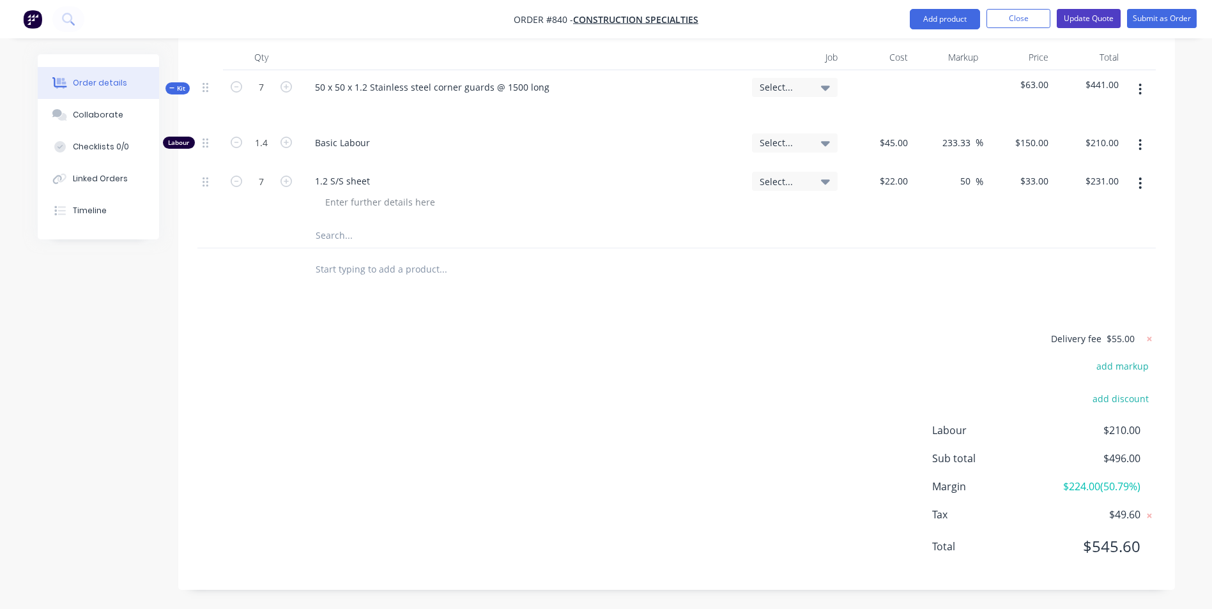
click at [1098, 23] on button "Update Quote" at bounding box center [1088, 18] width 64 height 19
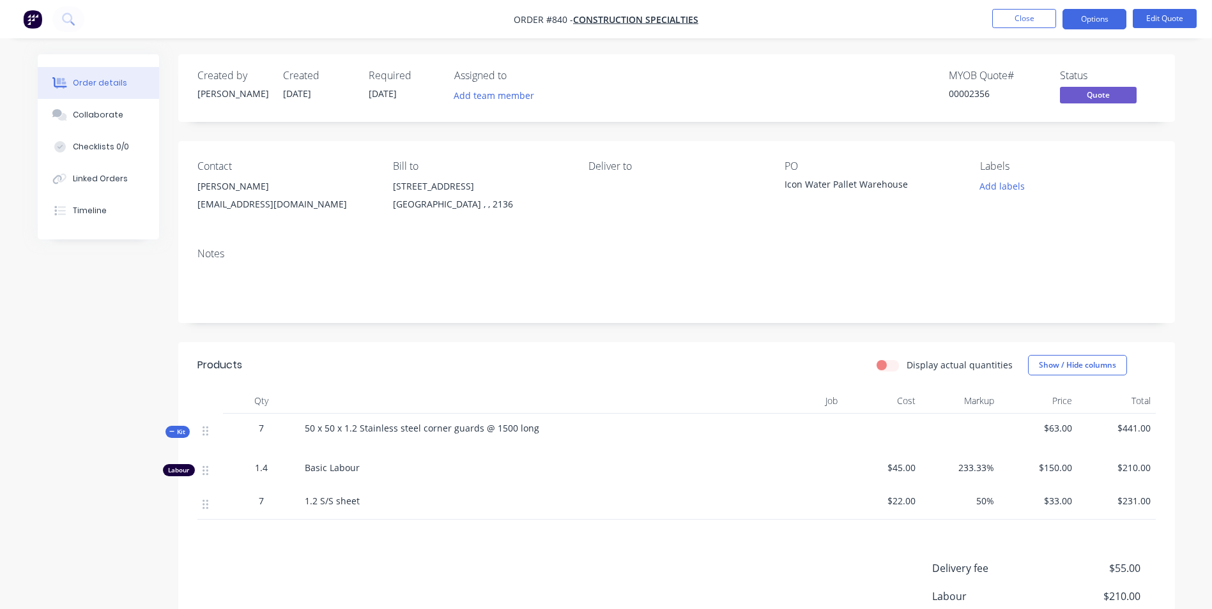
click at [1084, 25] on button "Options" at bounding box center [1094, 19] width 64 height 20
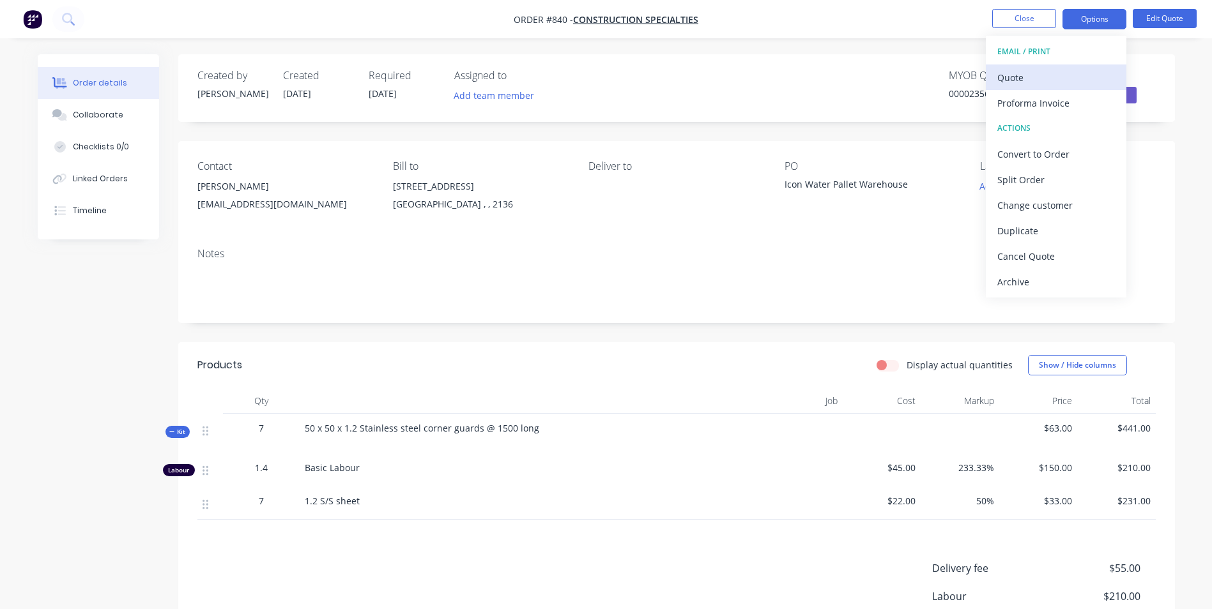
click at [1023, 83] on div "Quote" at bounding box center [1056, 77] width 118 height 19
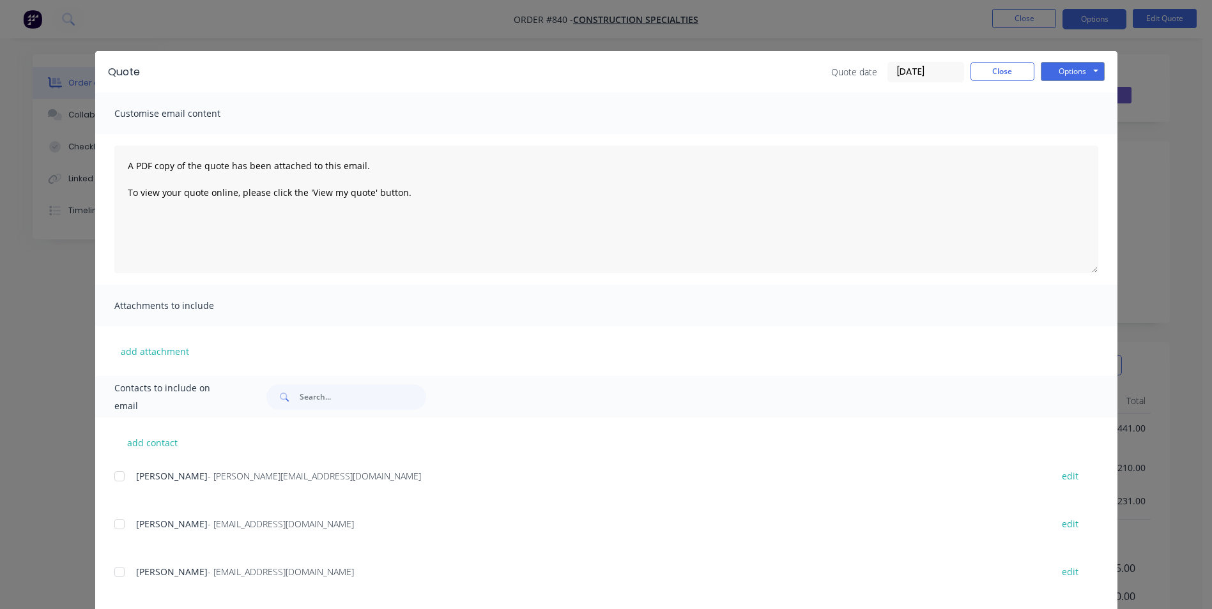
click at [109, 574] on div at bounding box center [120, 572] width 26 height 26
click at [1067, 66] on button "Options" at bounding box center [1072, 71] width 64 height 19
click at [1070, 133] on button "Email" at bounding box center [1081, 136] width 82 height 21
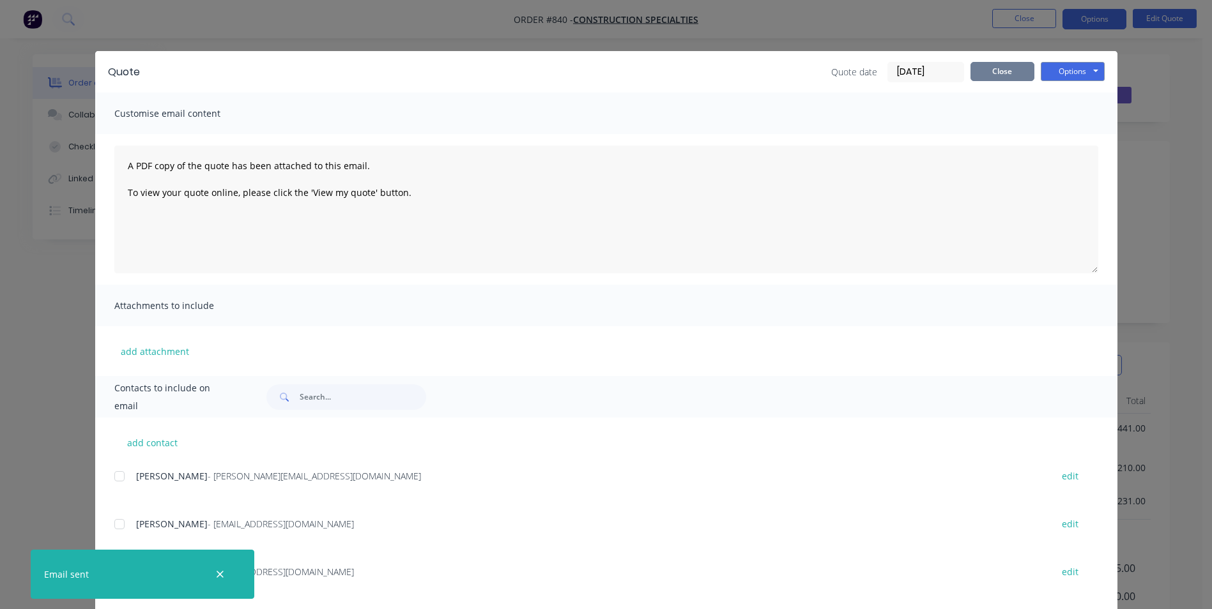
click at [1003, 70] on button "Close" at bounding box center [1002, 71] width 64 height 19
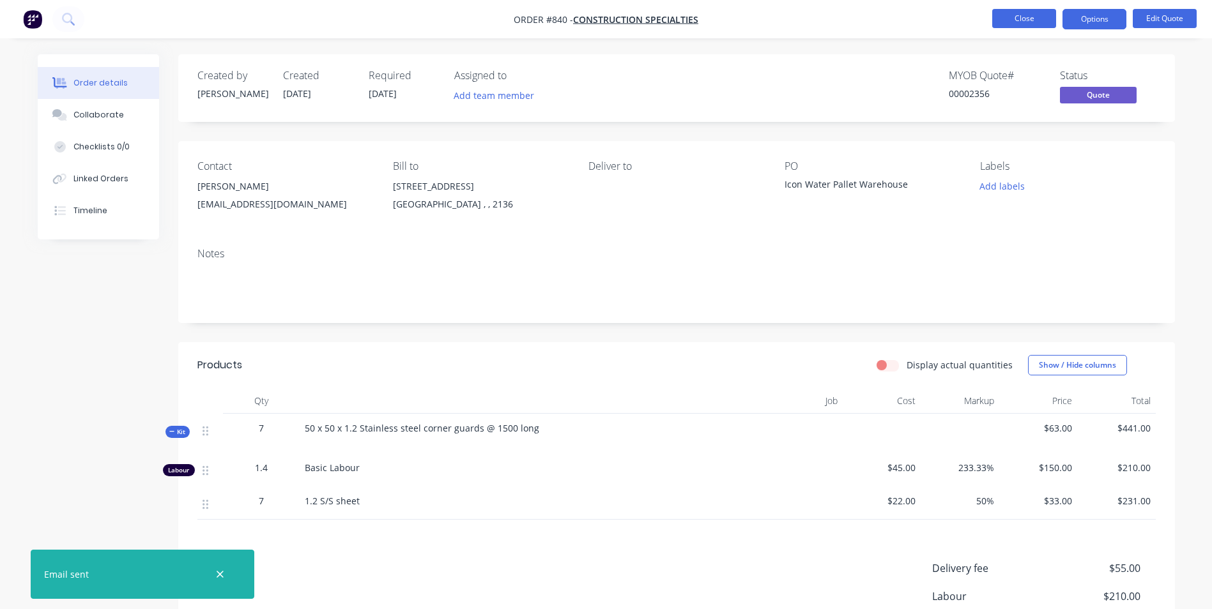
click at [1017, 22] on button "Close" at bounding box center [1024, 18] width 64 height 19
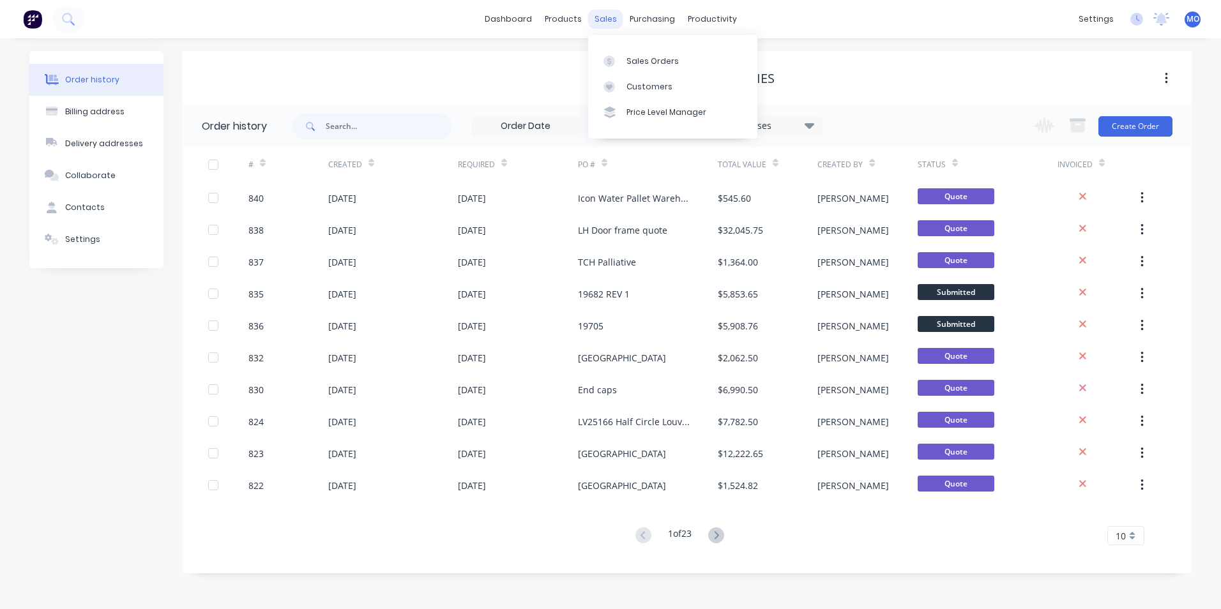
click at [607, 15] on div "sales" at bounding box center [605, 19] width 35 height 19
click at [630, 49] on link "Sales Orders" at bounding box center [672, 61] width 169 height 26
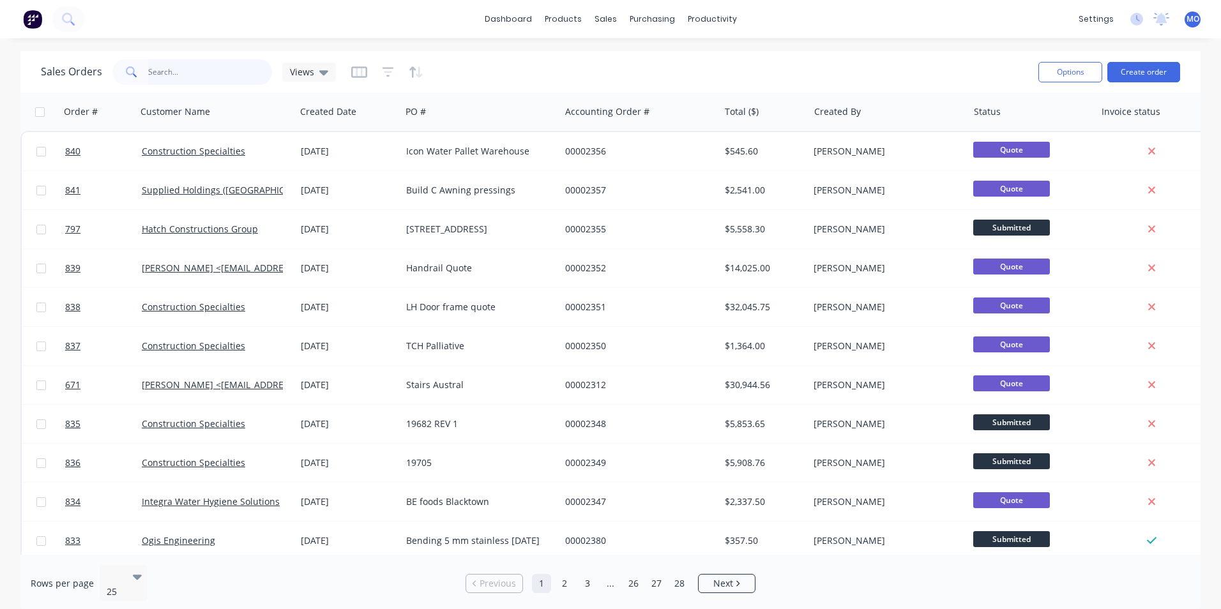
click at [171, 70] on input "text" at bounding box center [210, 72] width 125 height 26
type input "839"
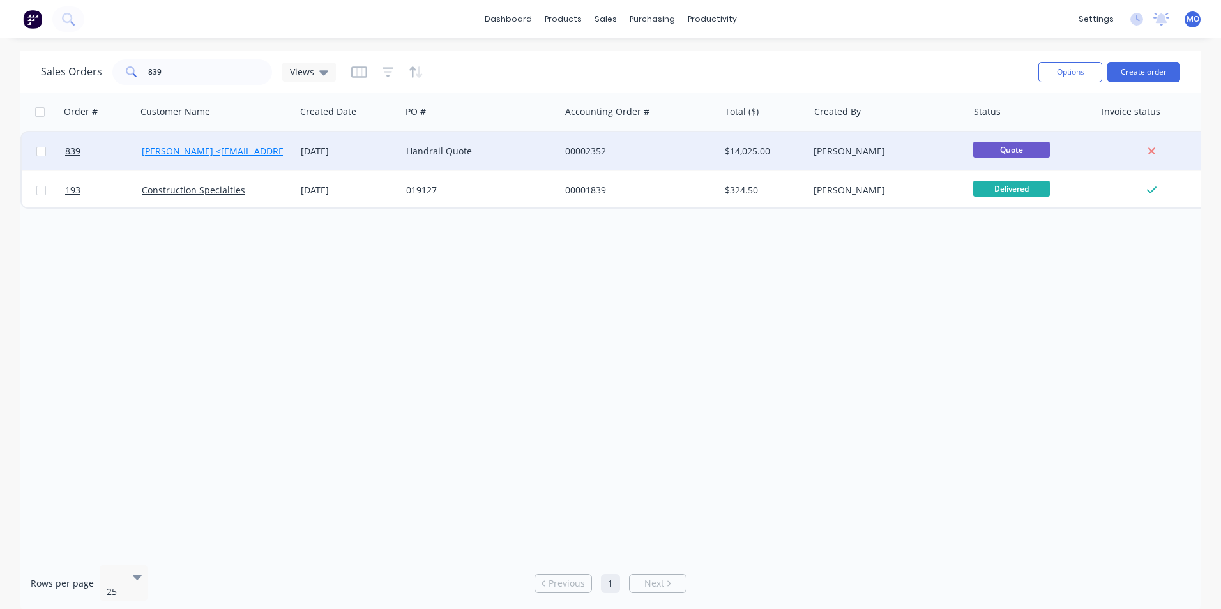
click at [152, 145] on link "[PERSON_NAME] <[EMAIL_ADDRESS][DOMAIN_NAME]>" at bounding box center [259, 151] width 234 height 12
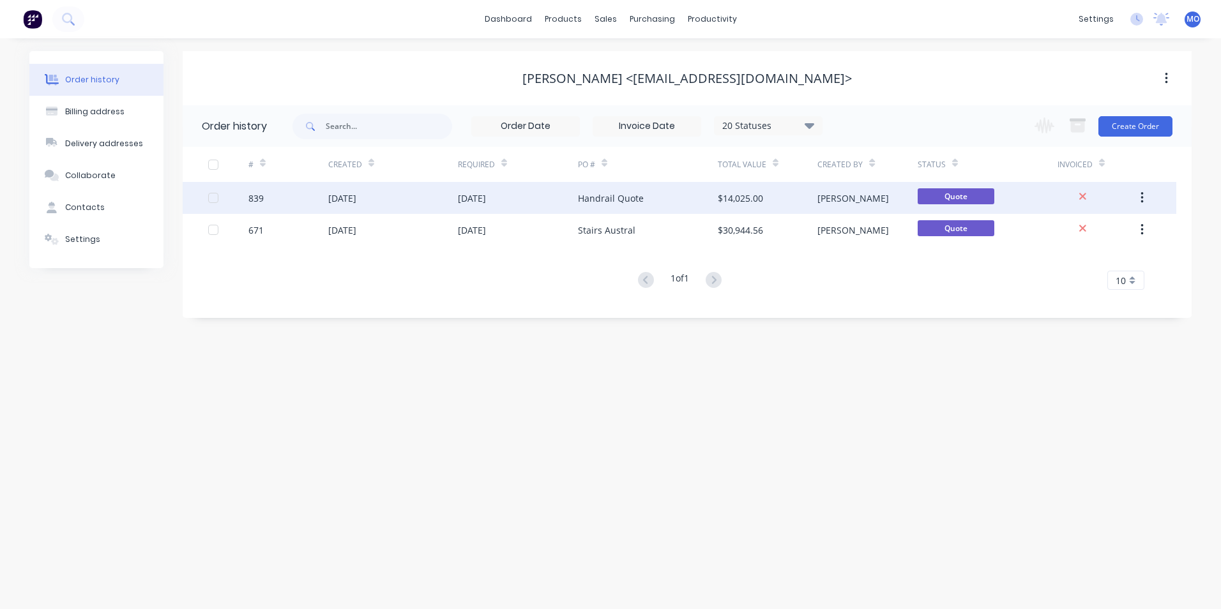
click at [359, 190] on div "[DATE]" at bounding box center [393, 198] width 130 height 32
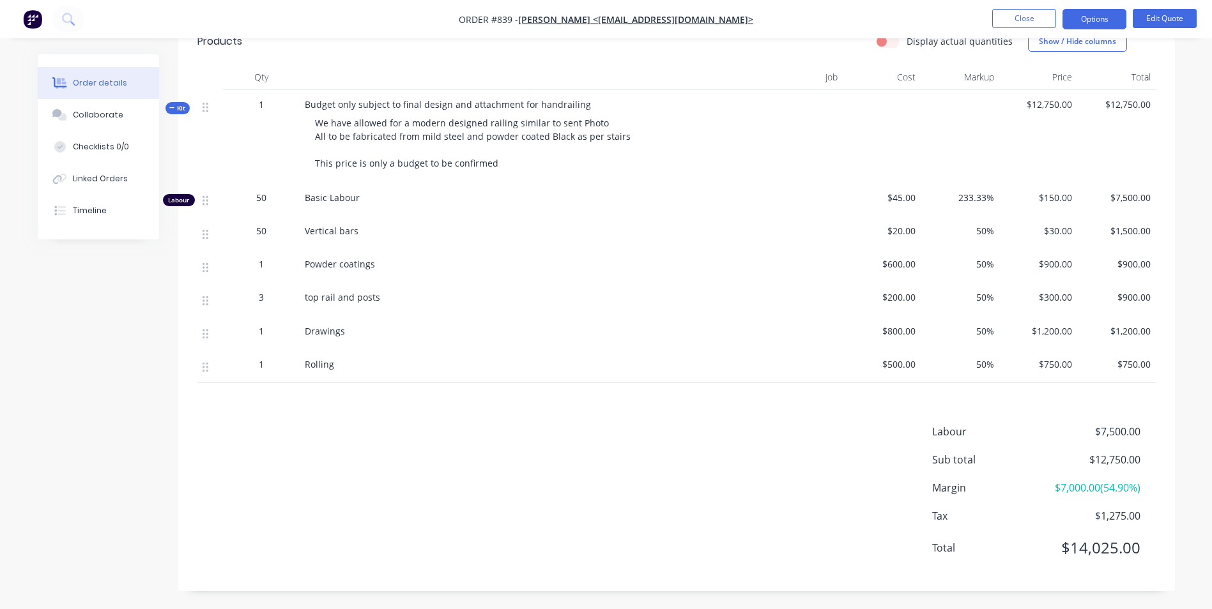
scroll to position [325, 0]
click at [1054, 17] on button "Close" at bounding box center [1024, 18] width 64 height 19
